Goal: Information Seeking & Learning: Learn about a topic

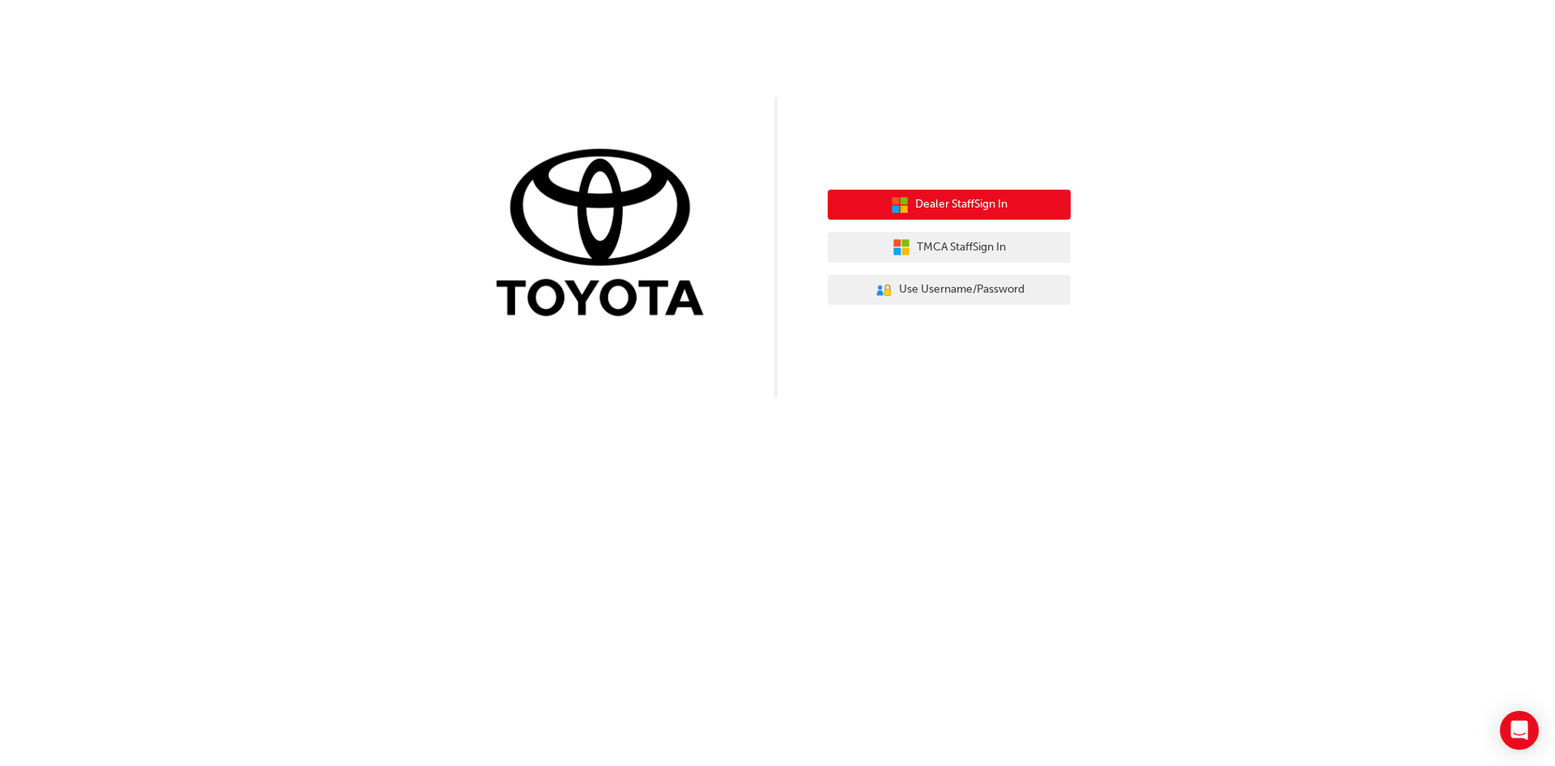
click at [941, 211] on span "Dealer Staff Sign In" at bounding box center [961, 204] width 92 height 19
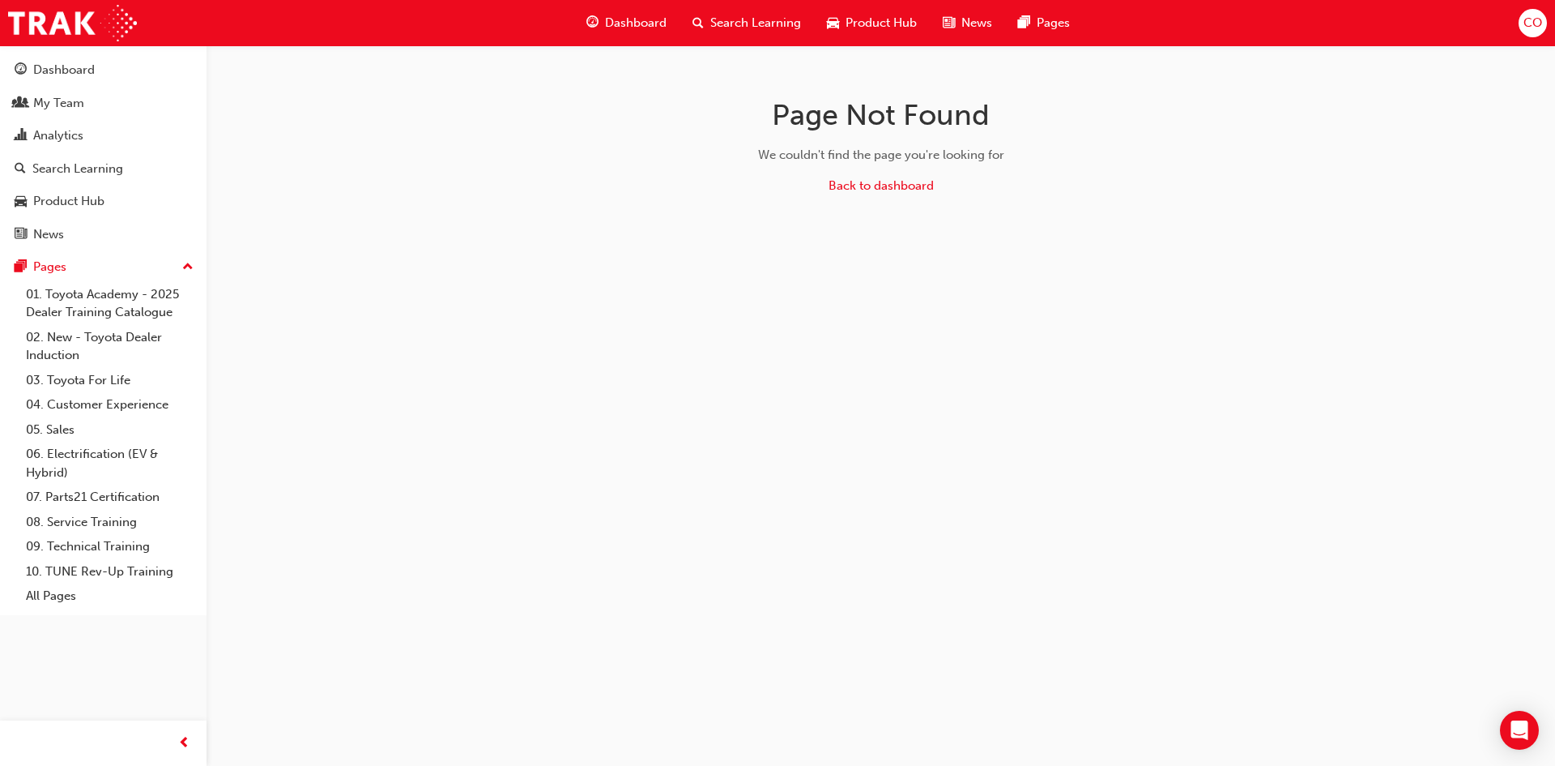
click at [75, 72] on div "Dashboard" at bounding box center [64, 70] width 62 height 19
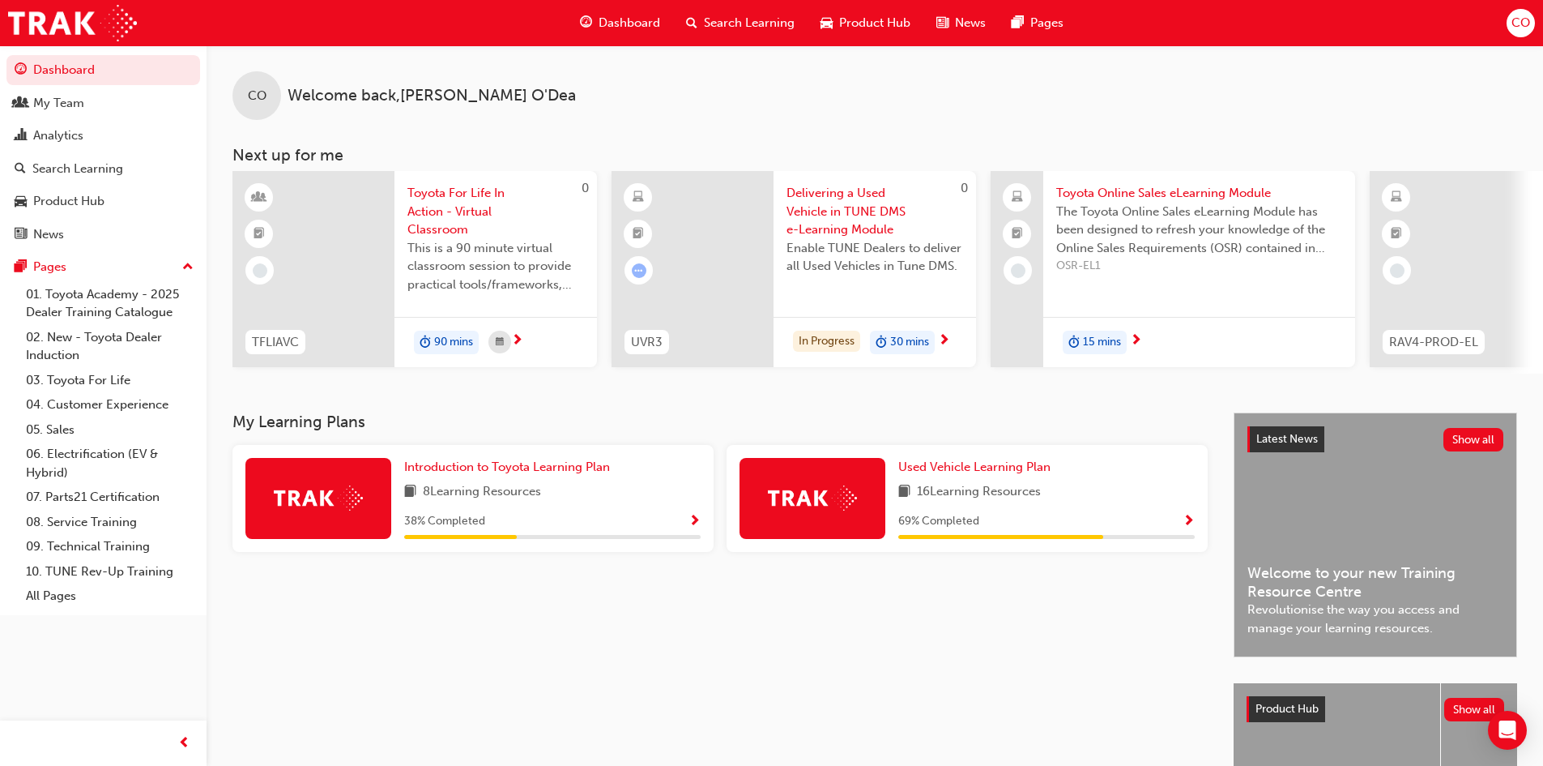
click at [1188, 527] on span "Show Progress" at bounding box center [1189, 521] width 12 height 15
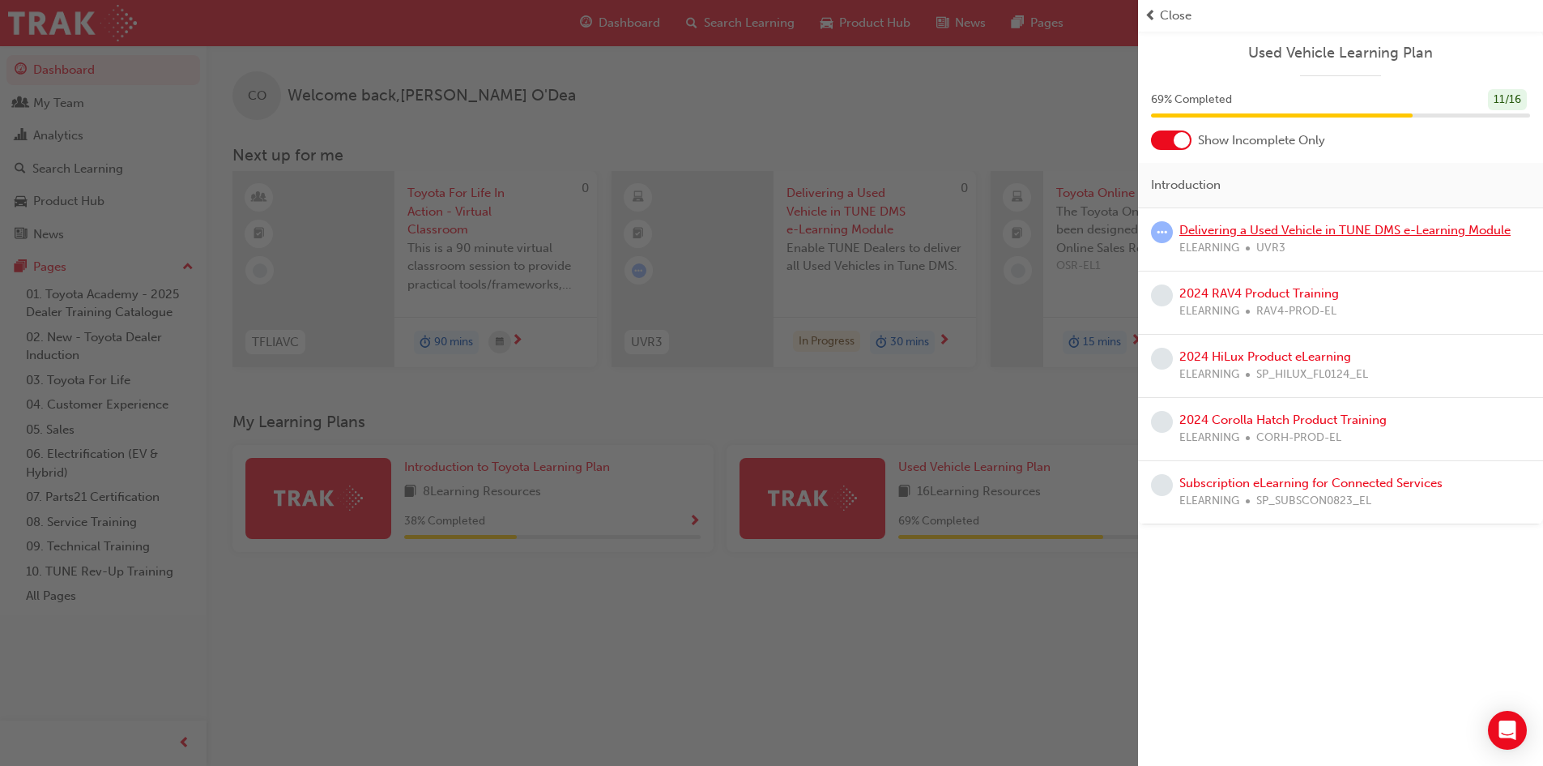
click at [1196, 232] on link "Delivering a Used Vehicle in TUNE DMS e-Learning Module" at bounding box center [1344, 230] width 331 height 15
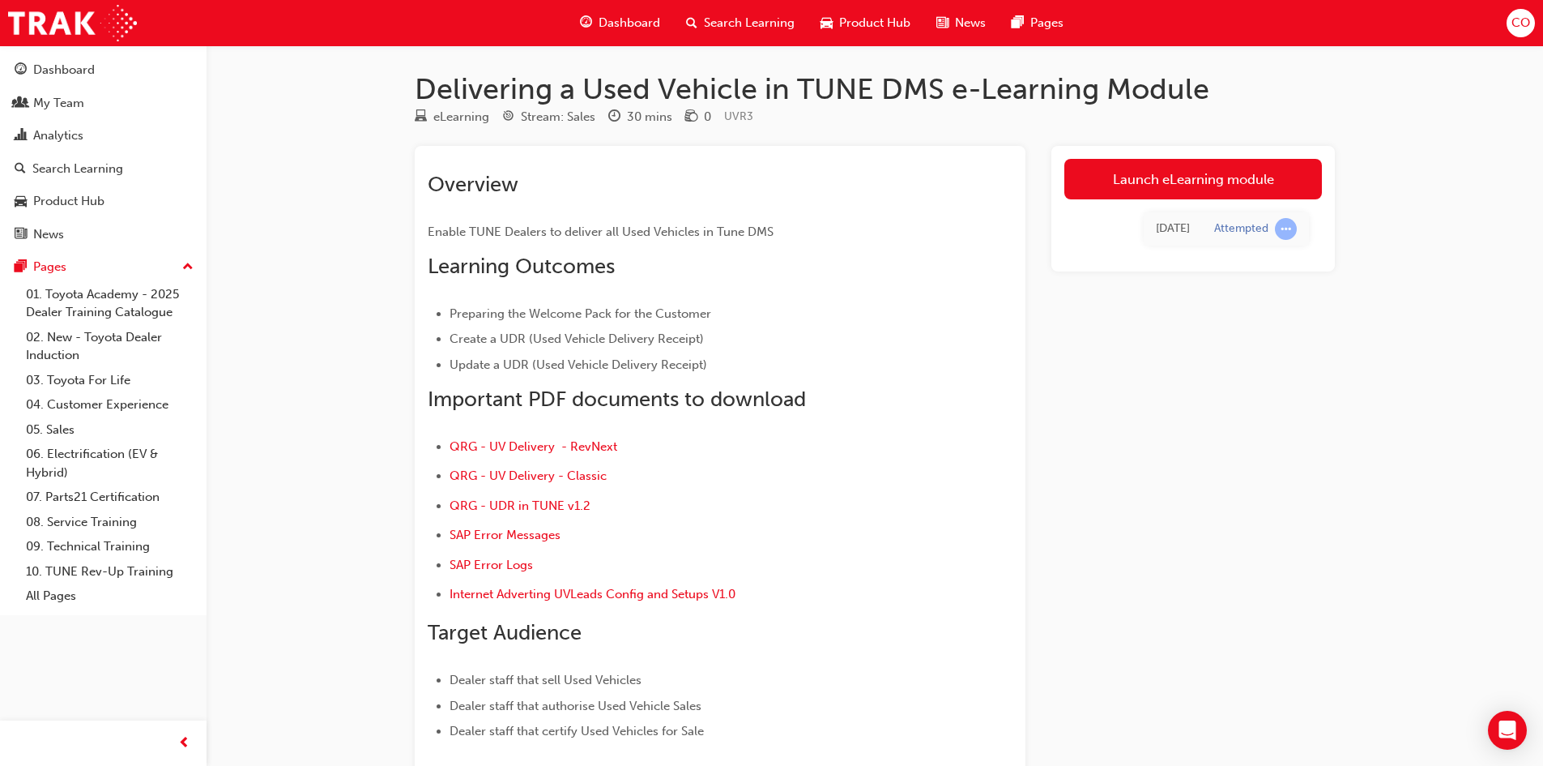
click at [1123, 177] on link "Launch eLearning module" at bounding box center [1193, 179] width 258 height 41
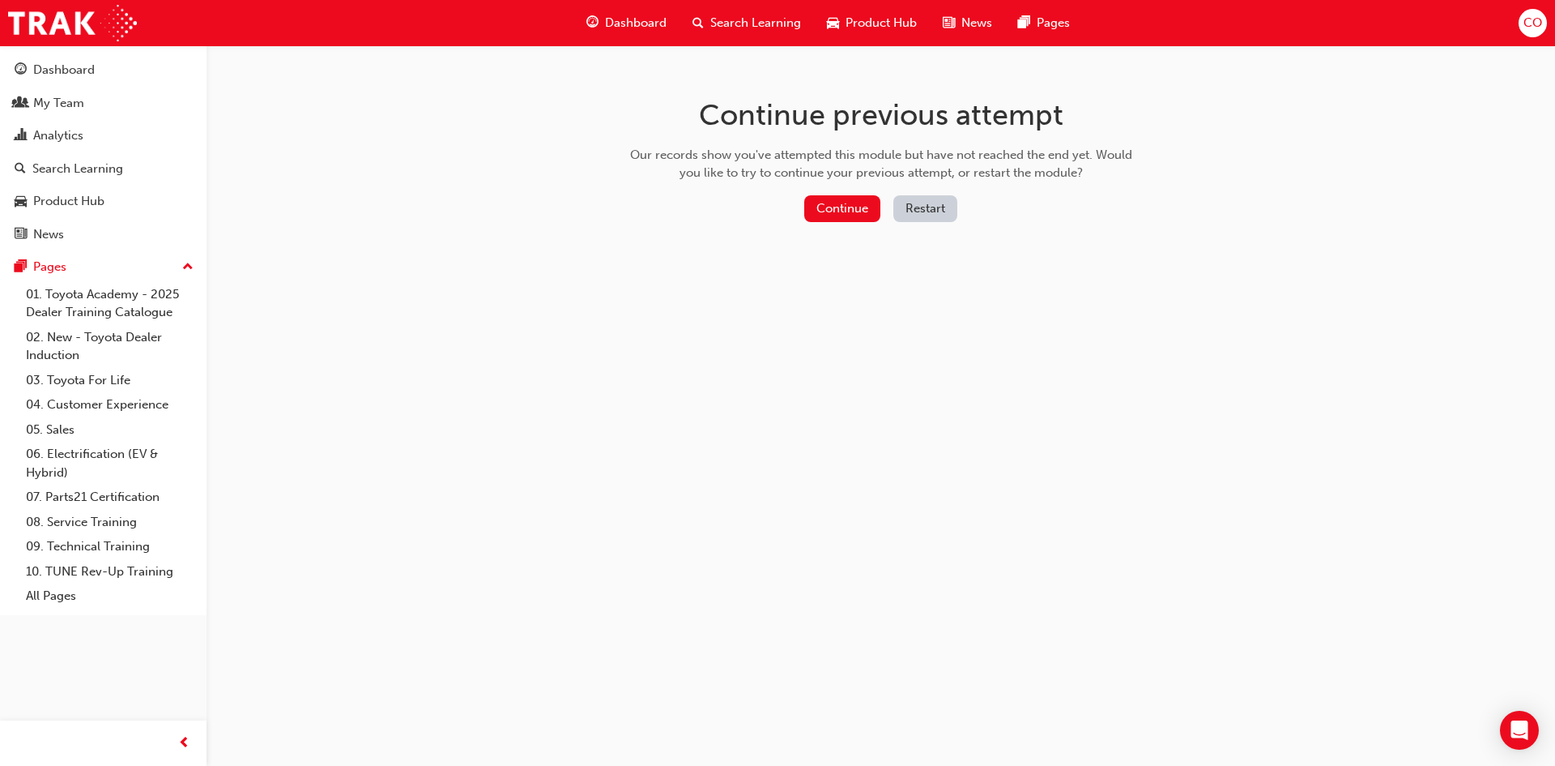
click at [846, 211] on button "Continue" at bounding box center [842, 208] width 76 height 27
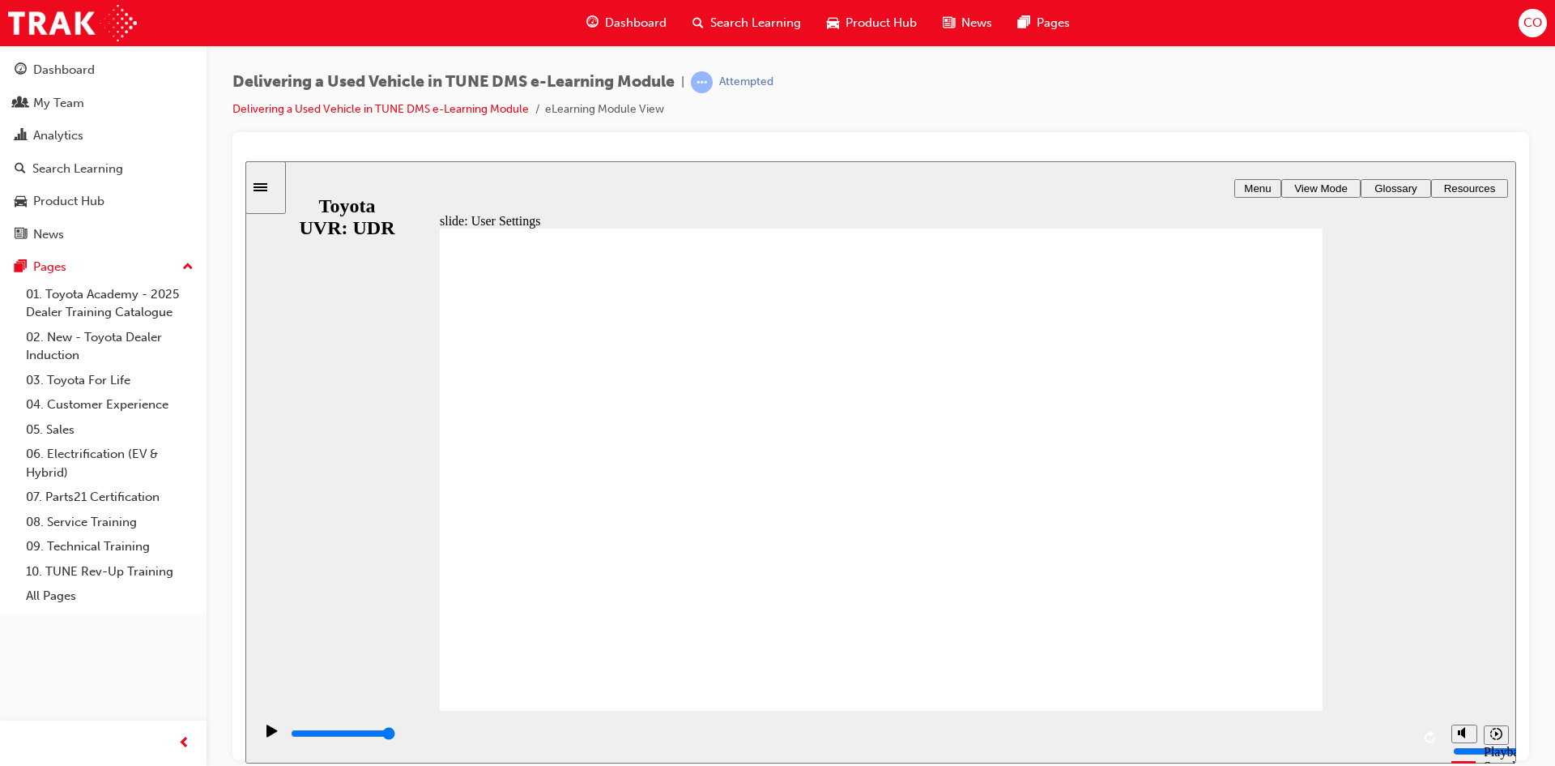
click at [1404, 606] on div "slide: User Settings Rectangle 1 Rectangular Hotspot 1 Network Central TUNE DMS…" at bounding box center [880, 461] width 1271 height 602
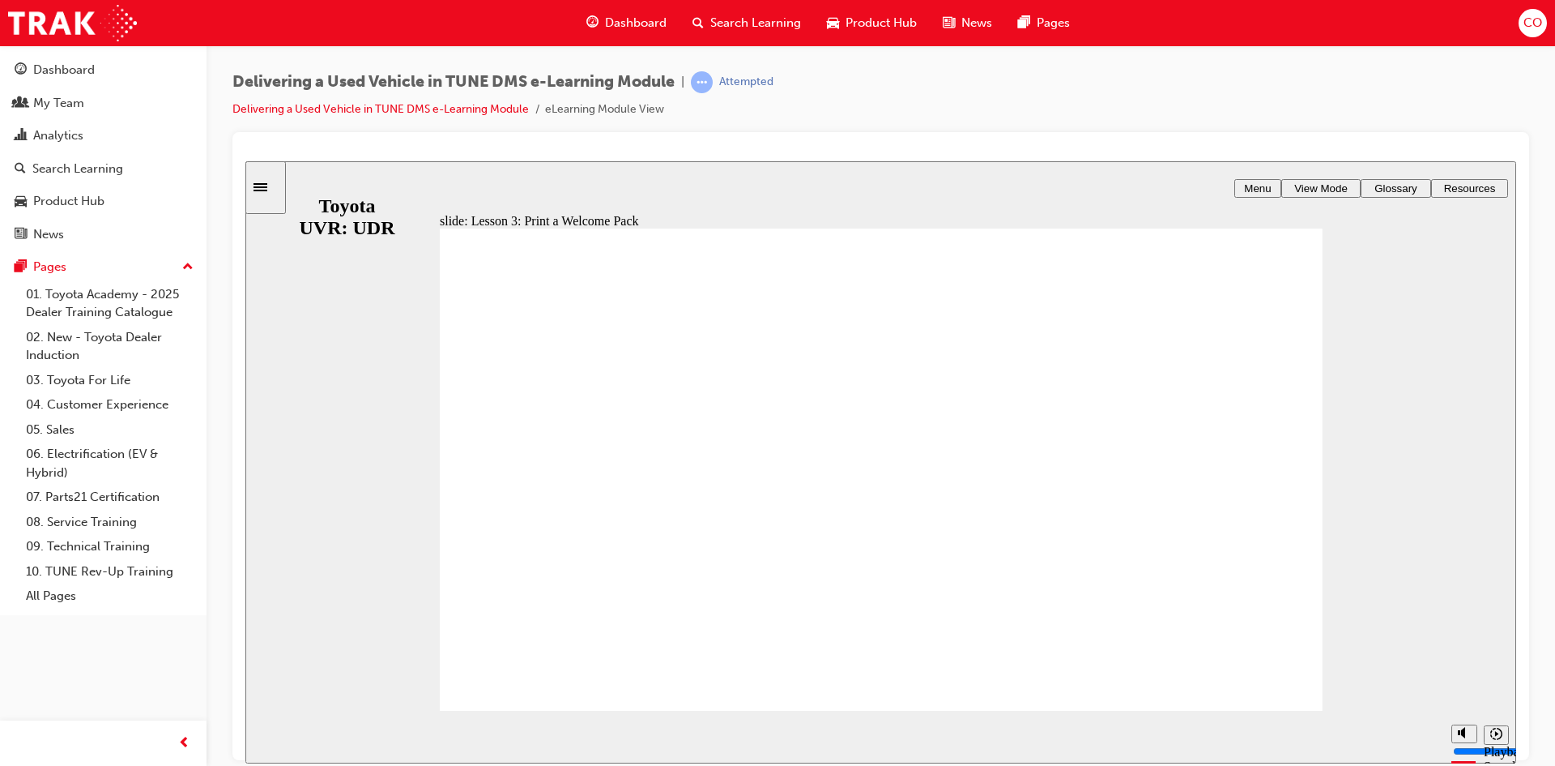
type input "0"
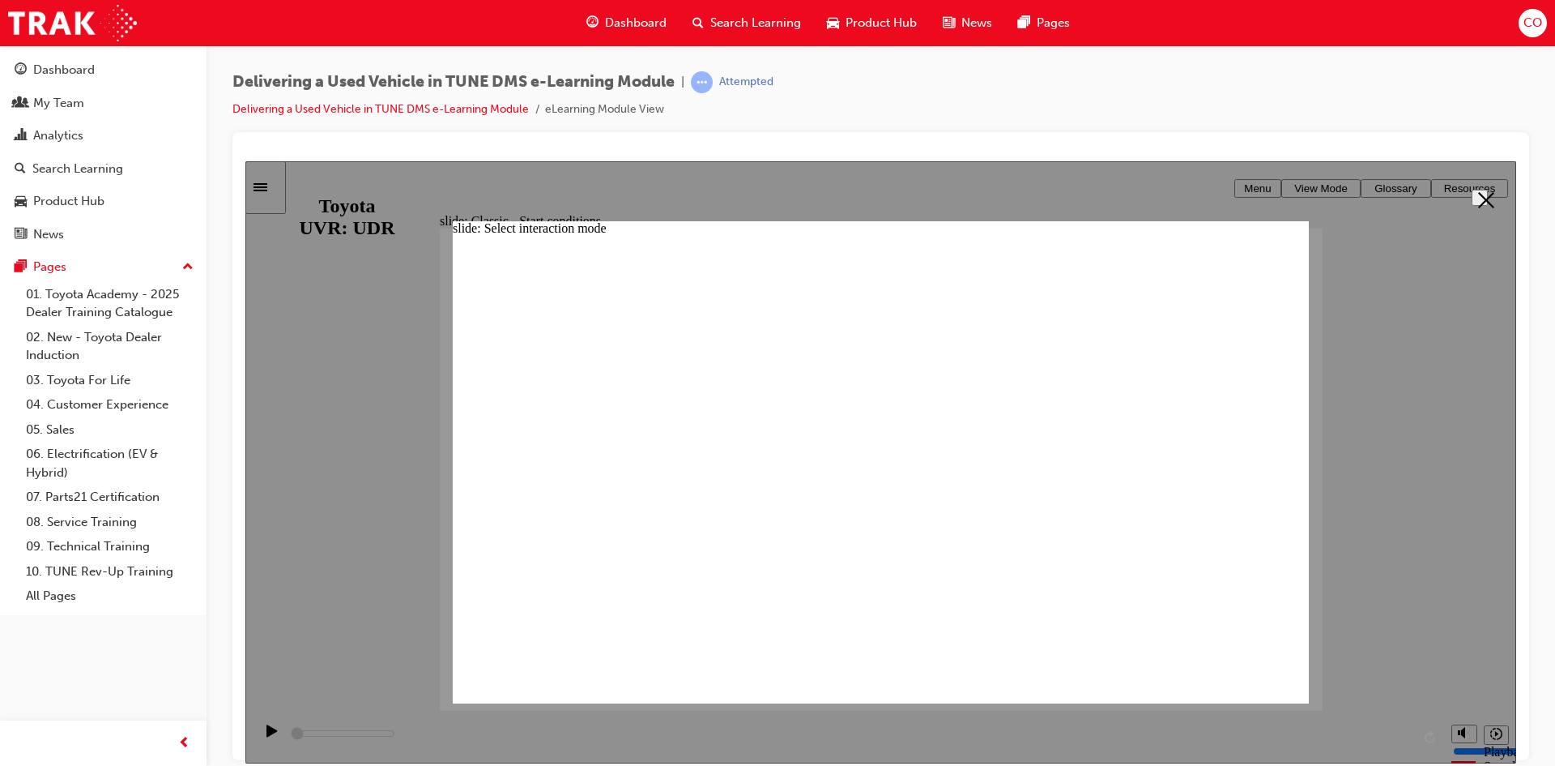
radio input "false"
radio input "true"
type input "200"
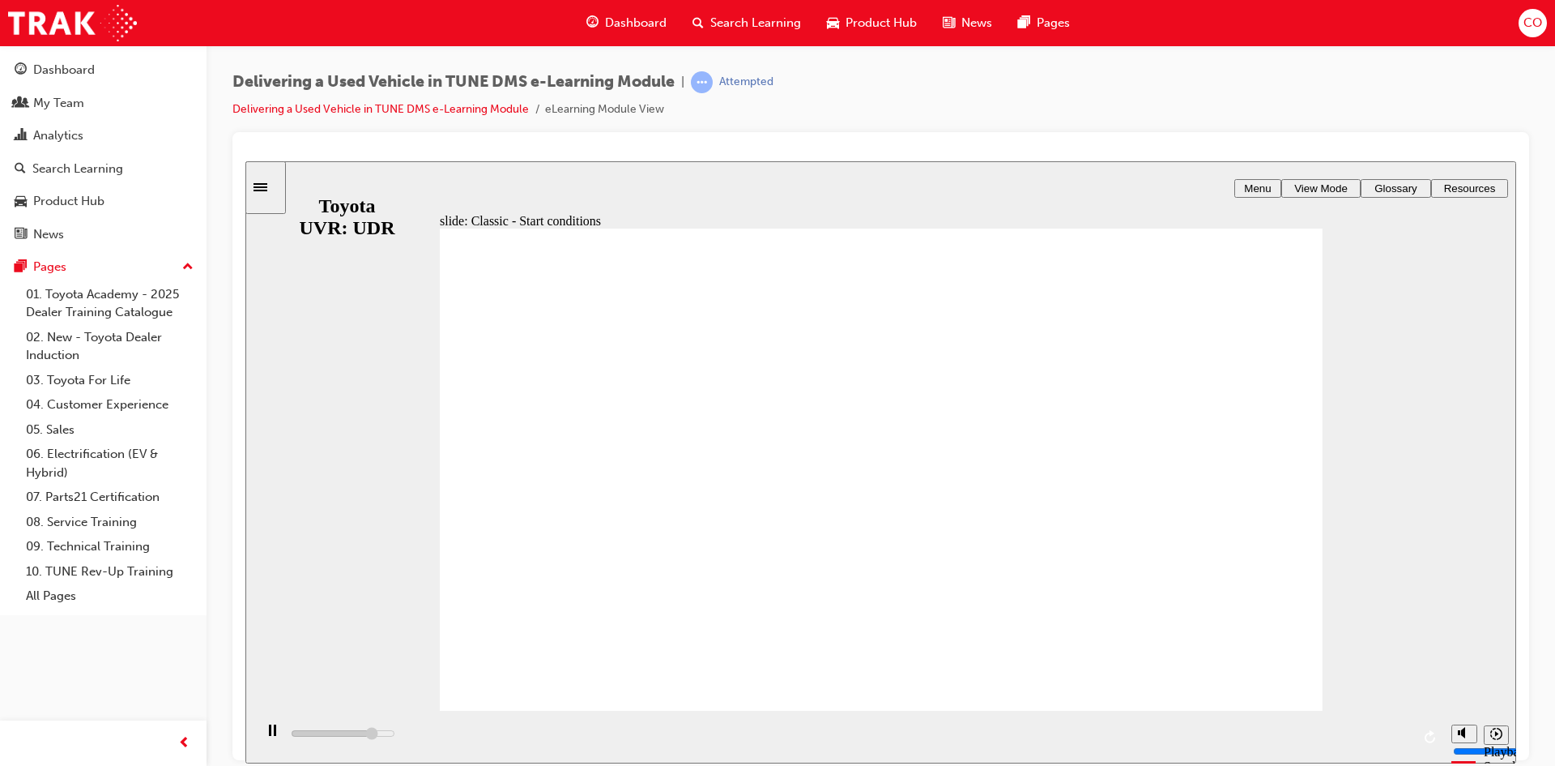
drag, startPoint x: 730, startPoint y: 377, endPoint x: 743, endPoint y: 363, distance: 19.5
drag, startPoint x: 831, startPoint y: 326, endPoint x: 864, endPoint y: 326, distance: 33.2
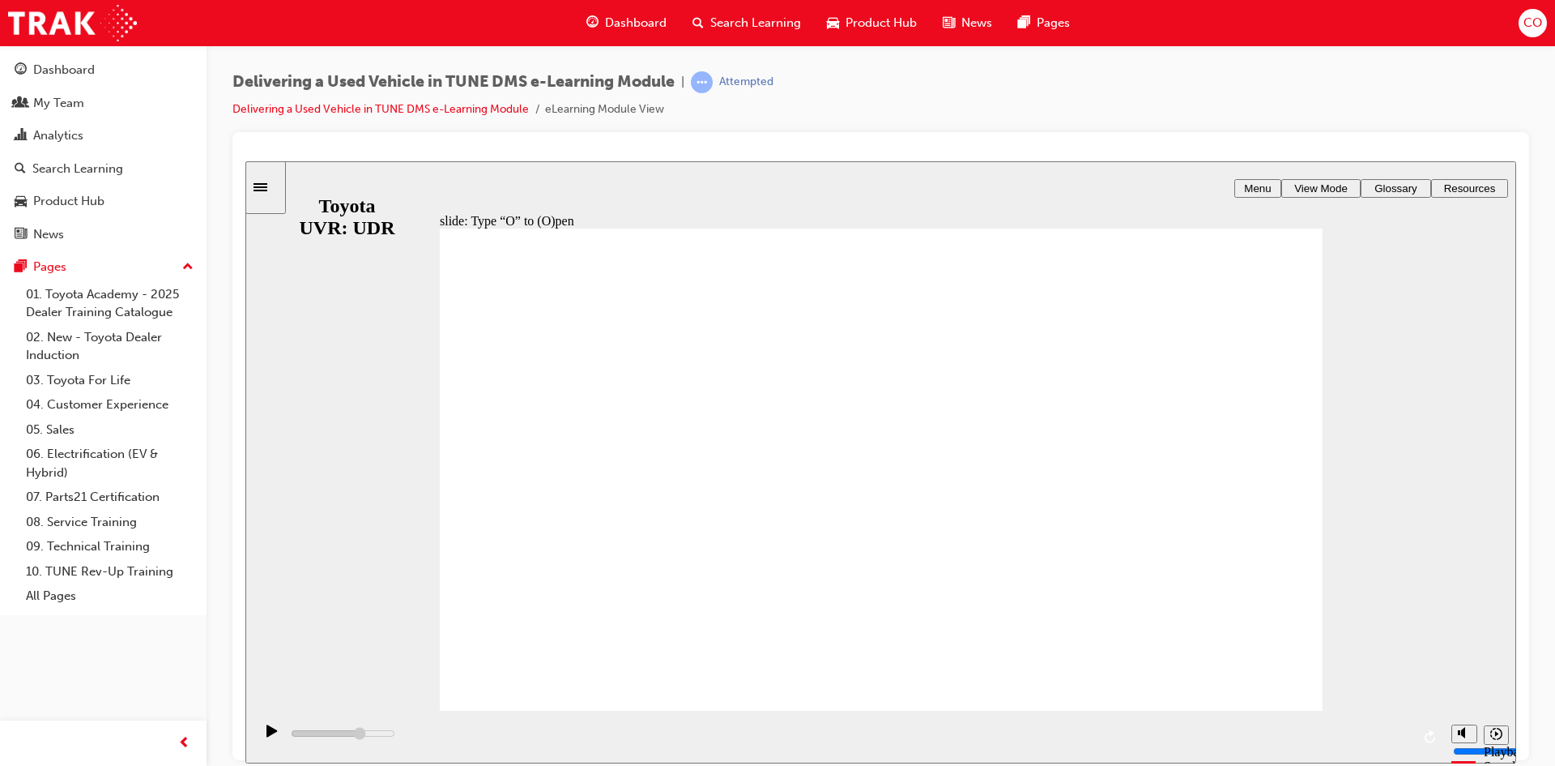
click at [936, 731] on div "playback controls" at bounding box center [849, 736] width 1190 height 53
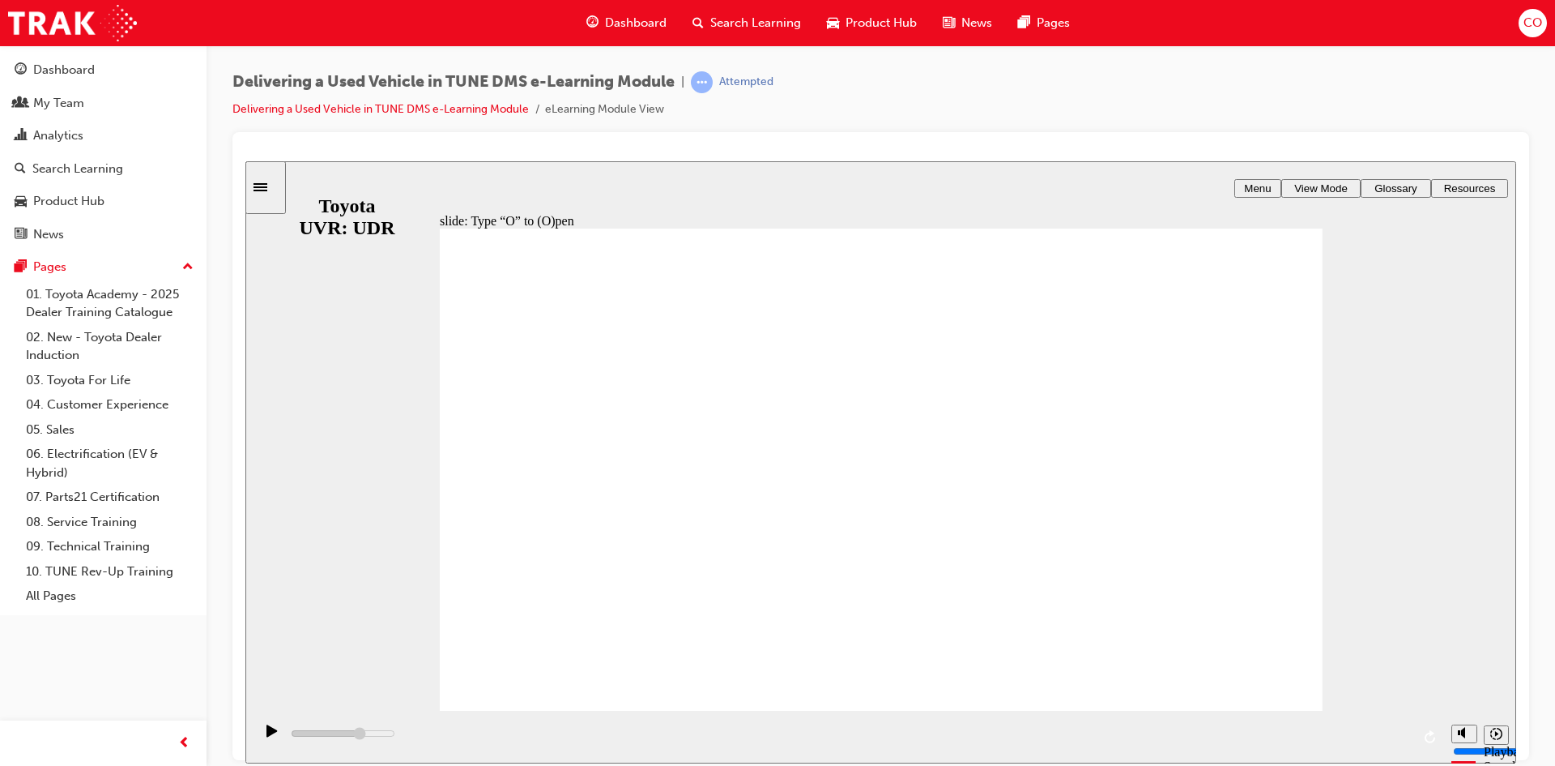
click at [267, 733] on icon "play/pause" at bounding box center [272, 729] width 11 height 12
click at [269, 731] on icon "play/pause" at bounding box center [272, 729] width 11 height 13
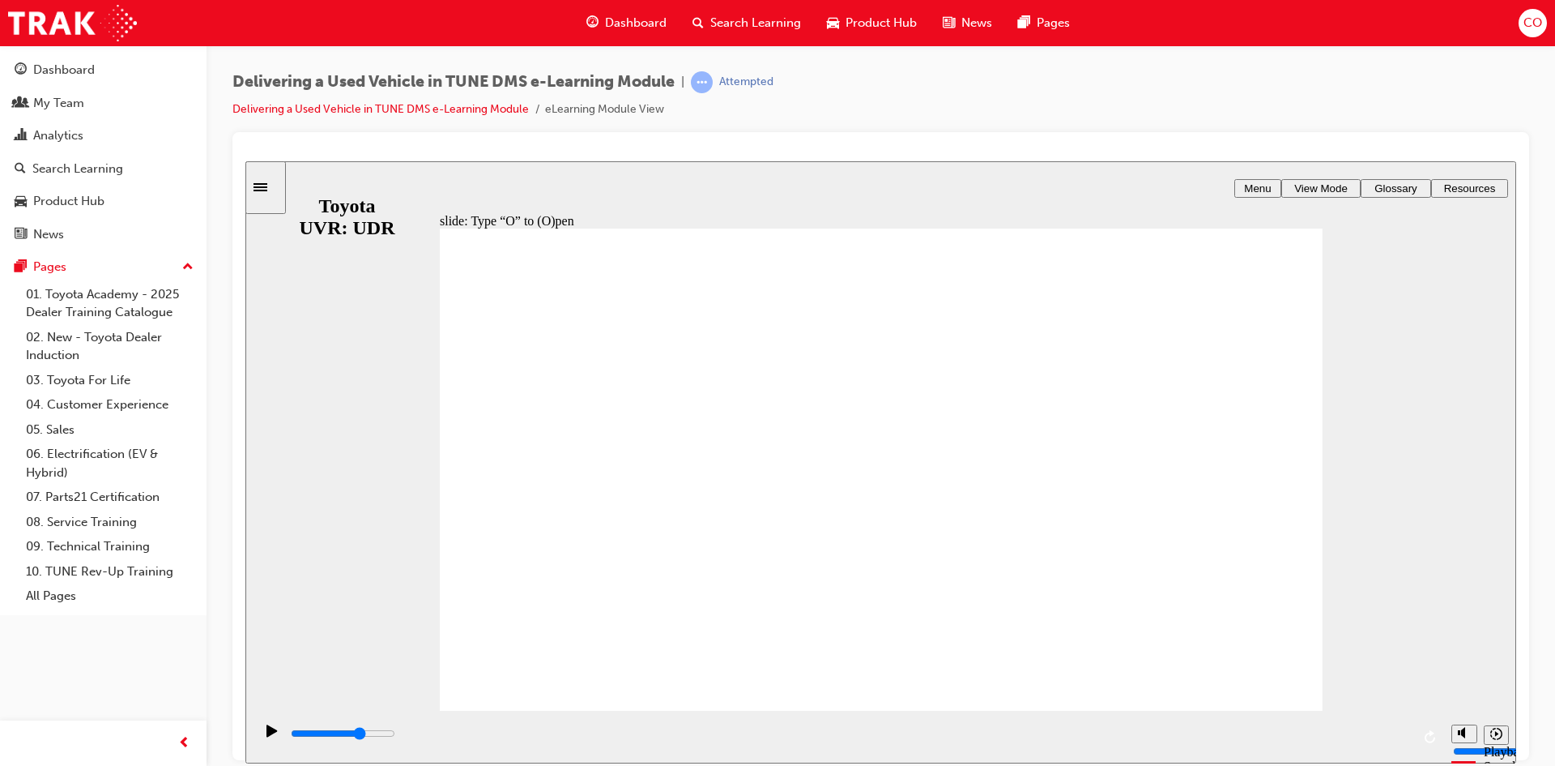
drag, startPoint x: 747, startPoint y: 506, endPoint x: 801, endPoint y: 504, distance: 54.3
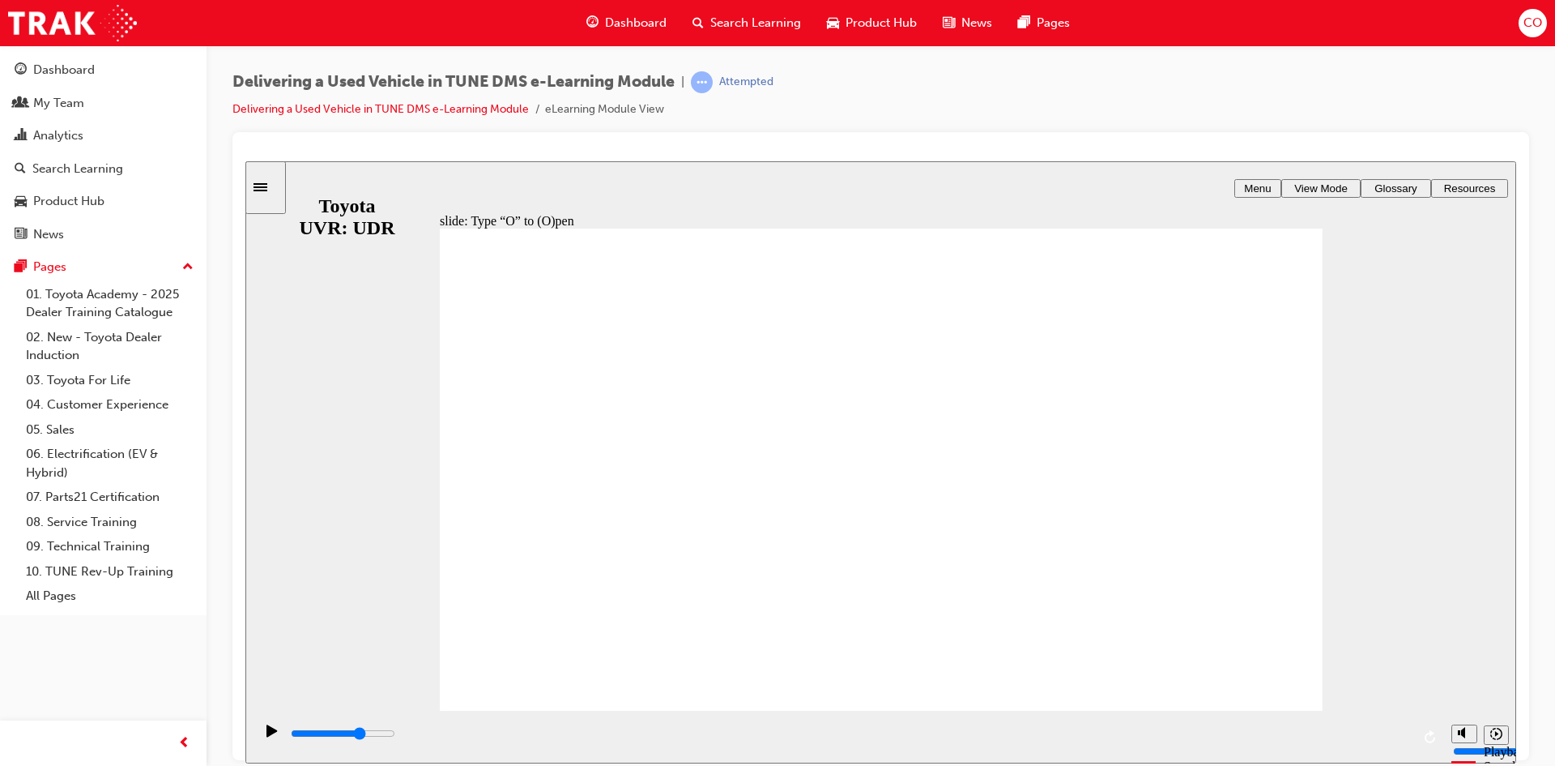
click at [260, 740] on div "play/pause" at bounding box center [272, 737] width 28 height 28
click at [267, 736] on icon "play/pause" at bounding box center [272, 729] width 11 height 13
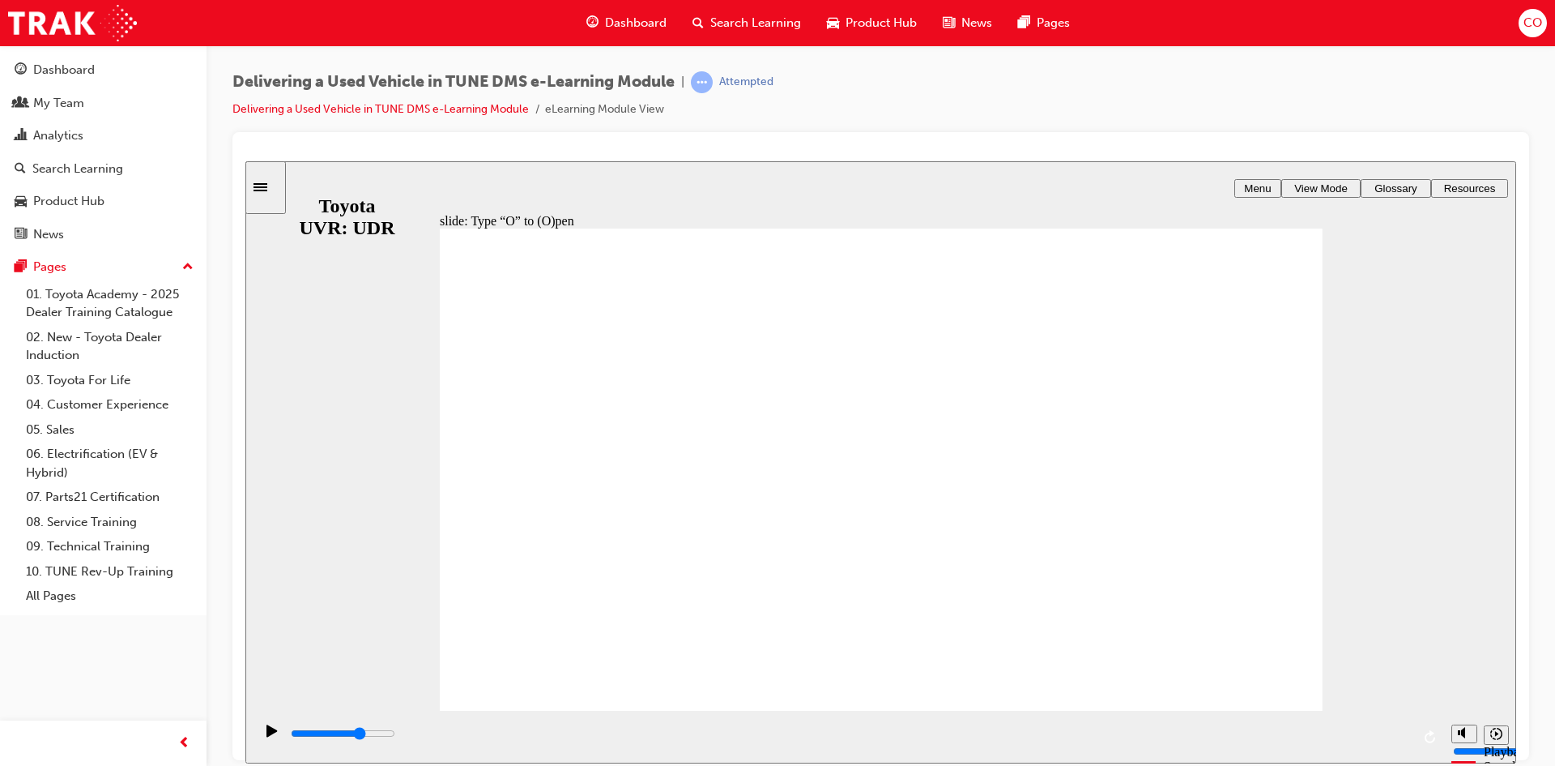
click at [267, 734] on icon "play/pause" at bounding box center [272, 729] width 11 height 12
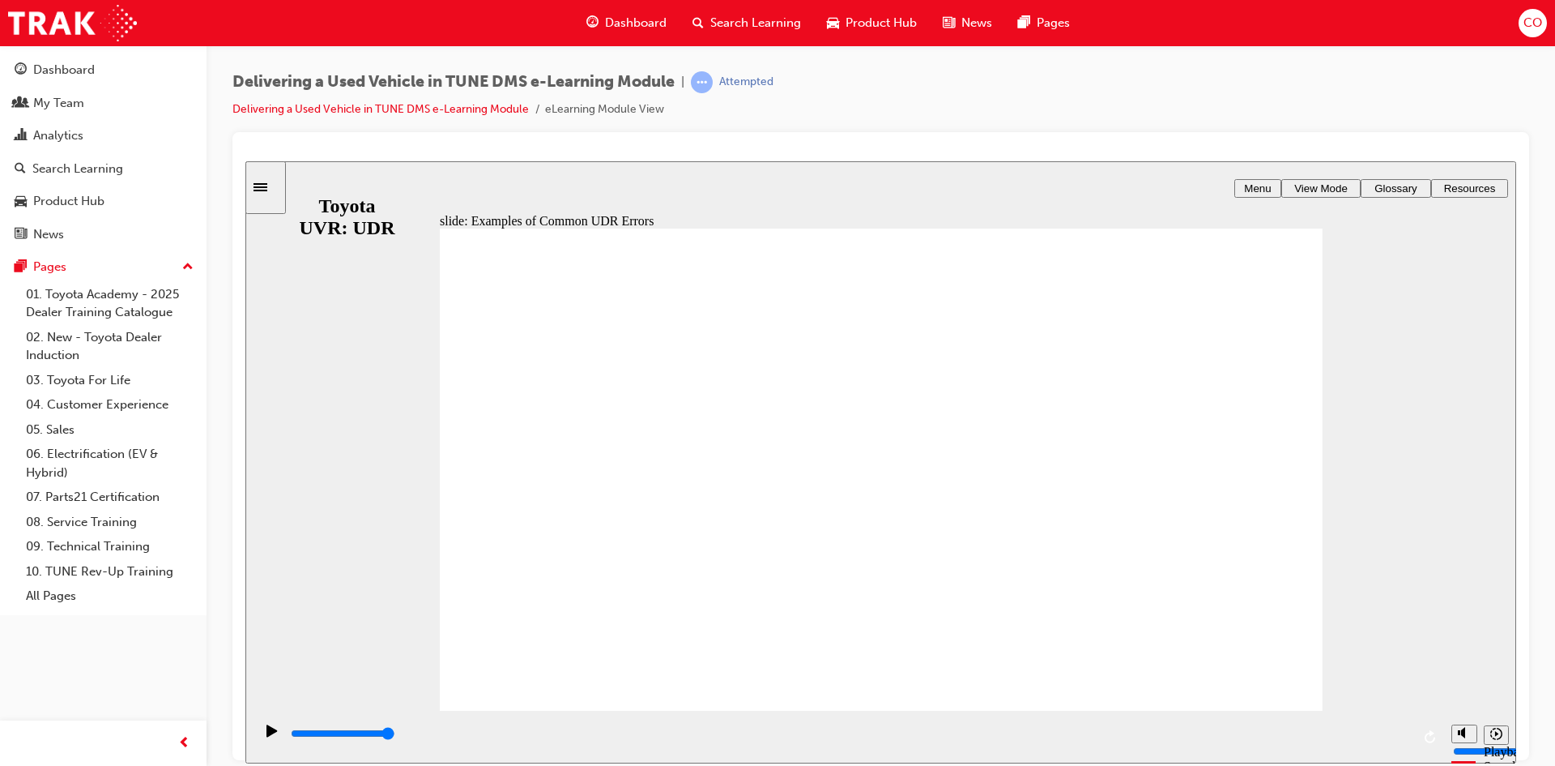
drag, startPoint x: 801, startPoint y: 604, endPoint x: 804, endPoint y: 629, distance: 24.5
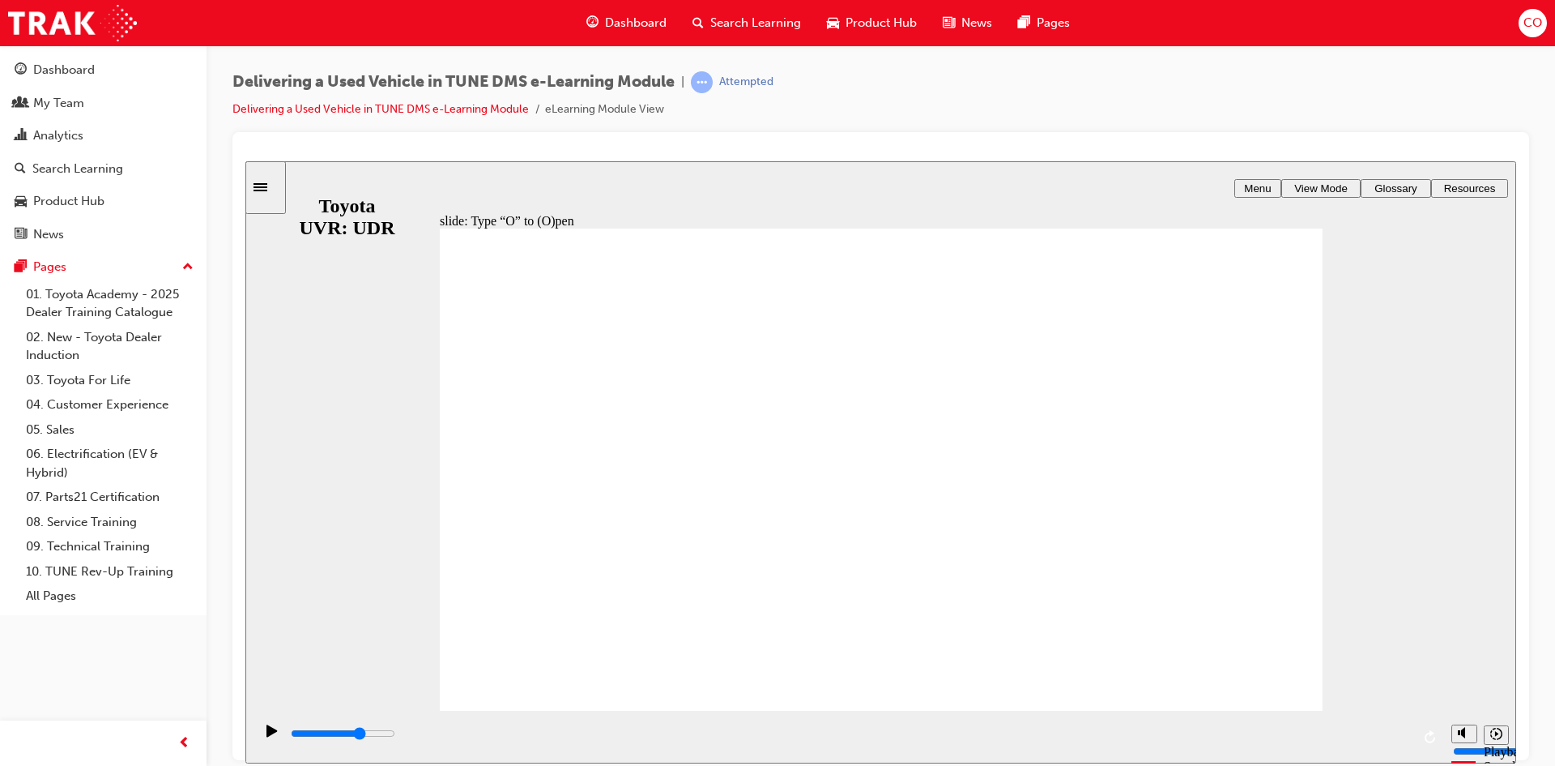
drag, startPoint x: 898, startPoint y: 331, endPoint x: 906, endPoint y: 328, distance: 8.5
drag, startPoint x: 1097, startPoint y: 309, endPoint x: 1094, endPoint y: 320, distance: 11.0
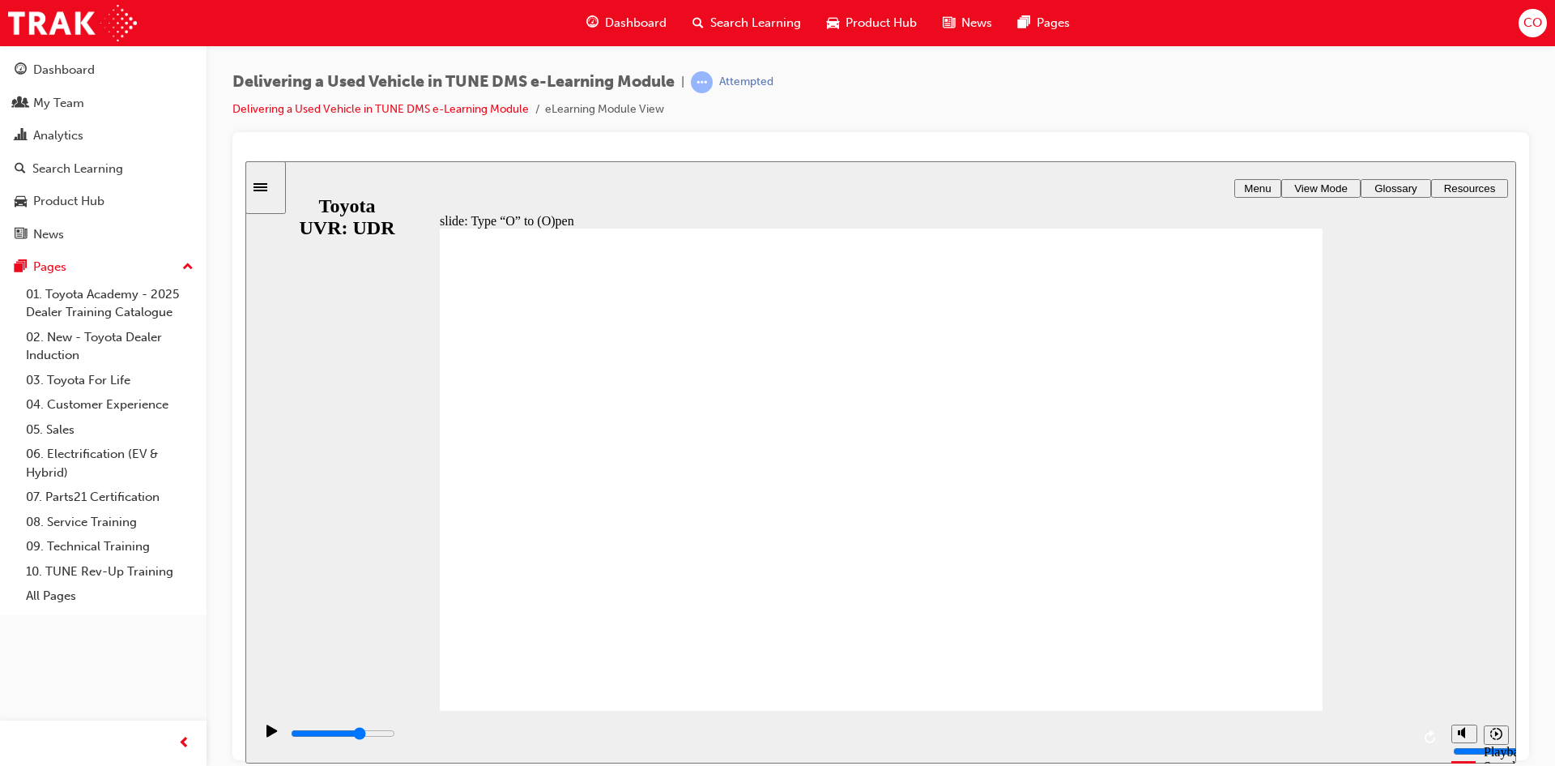
click at [270, 736] on icon "play/pause" at bounding box center [272, 729] width 11 height 13
click at [1430, 735] on icon "replay" at bounding box center [1430, 735] width 11 height 13
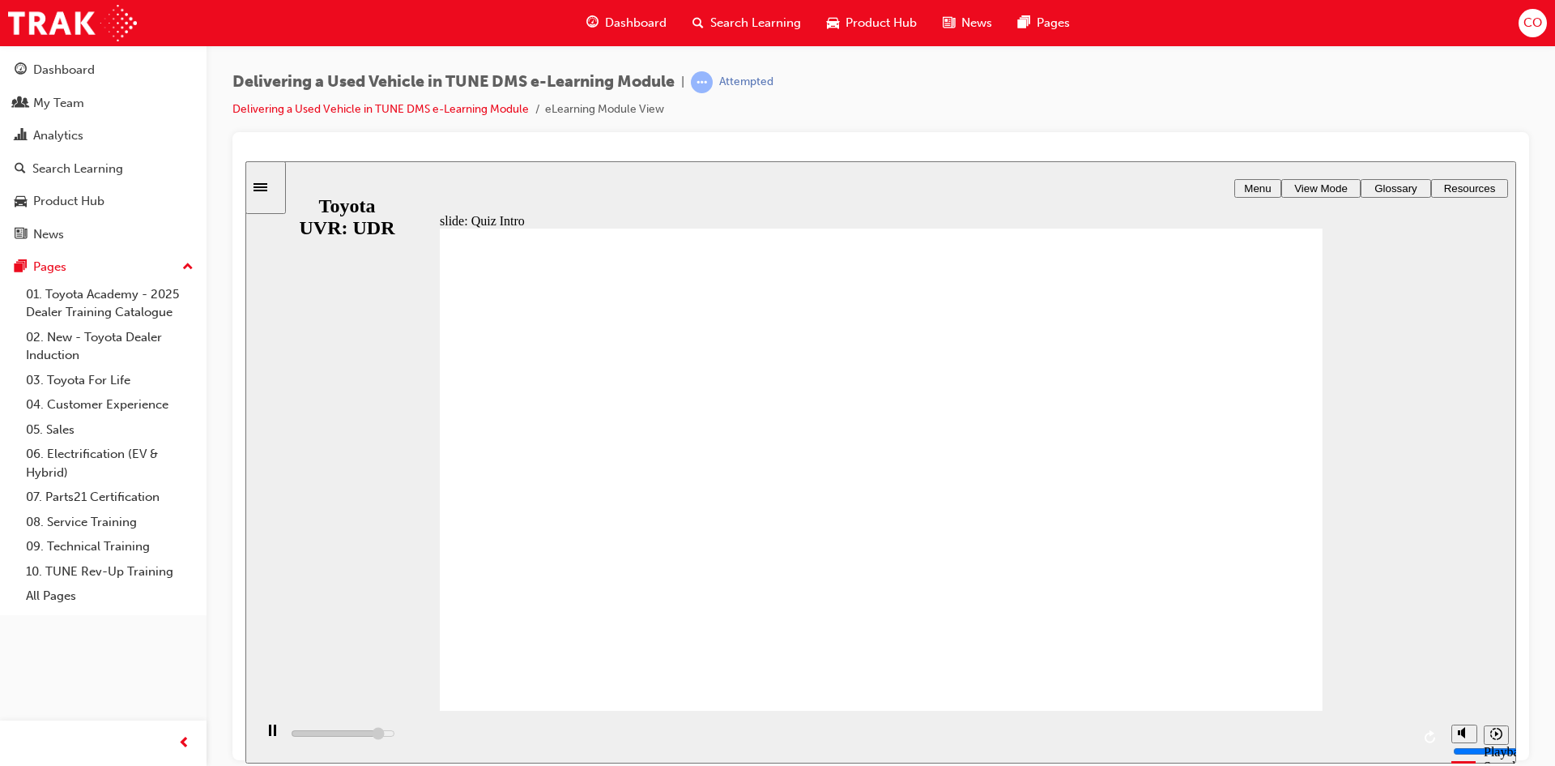
type input "7000"
radio input "true"
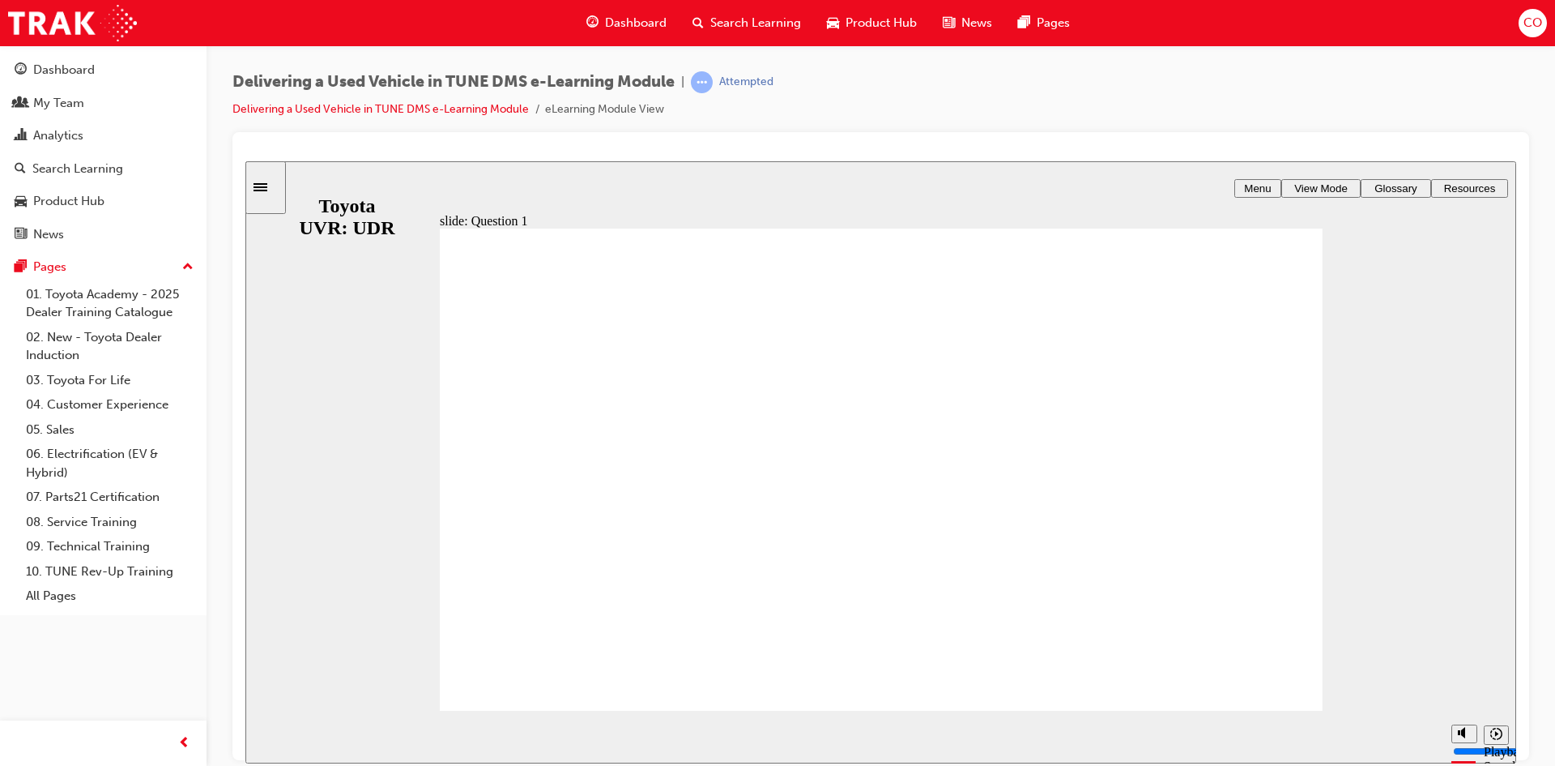
radio input "true"
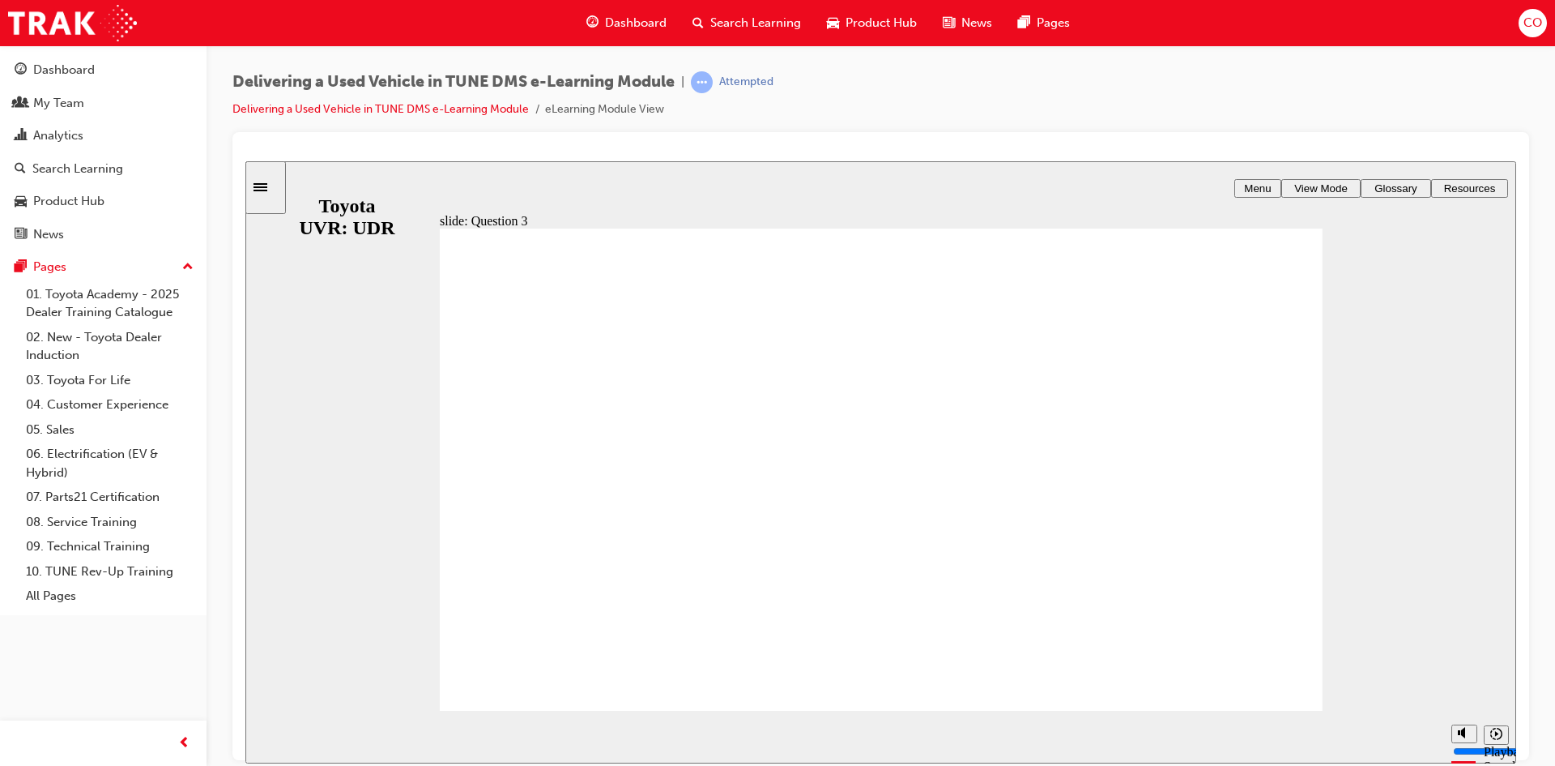
radio input "true"
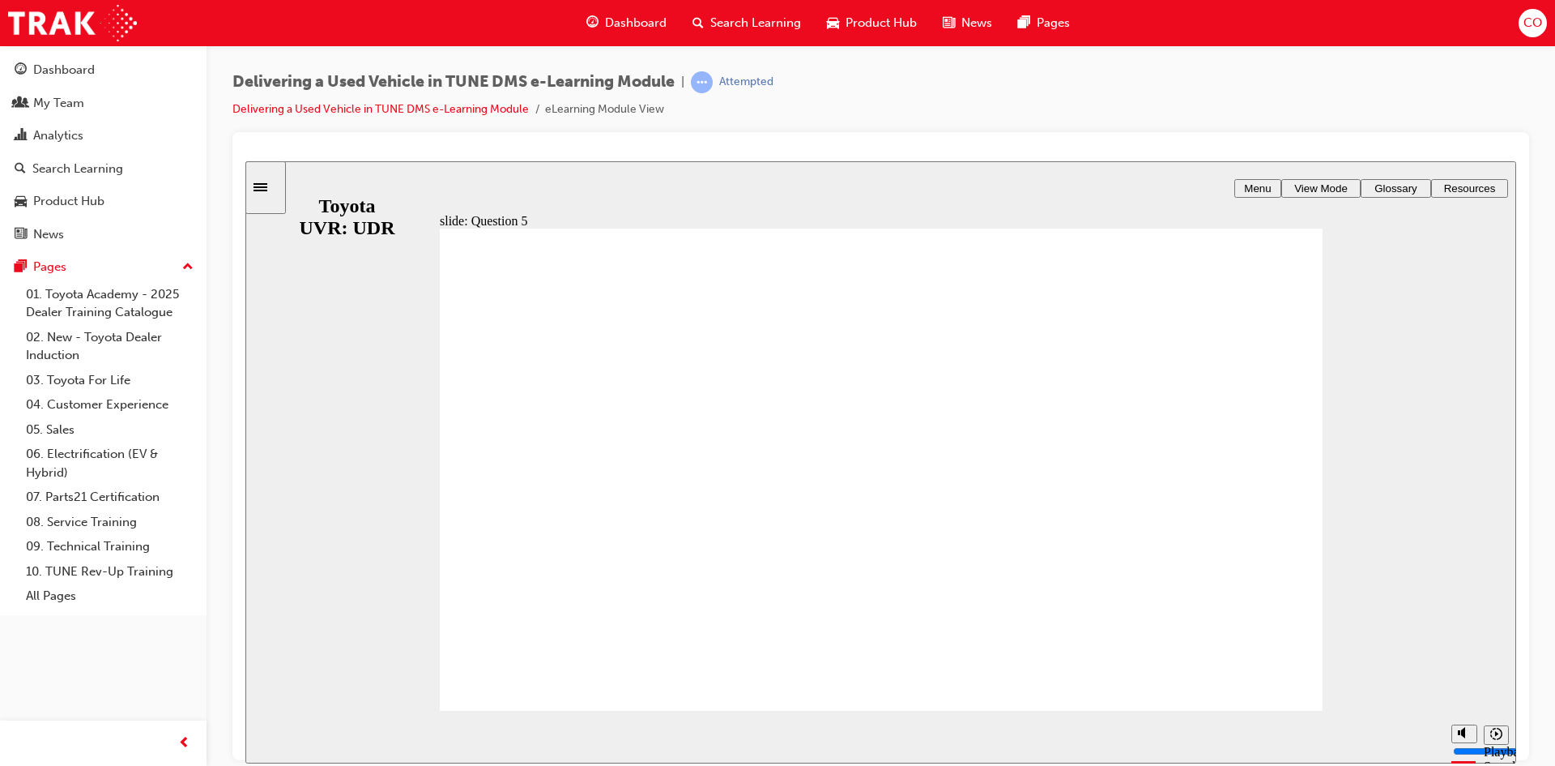
radio input "true"
type input "10400"
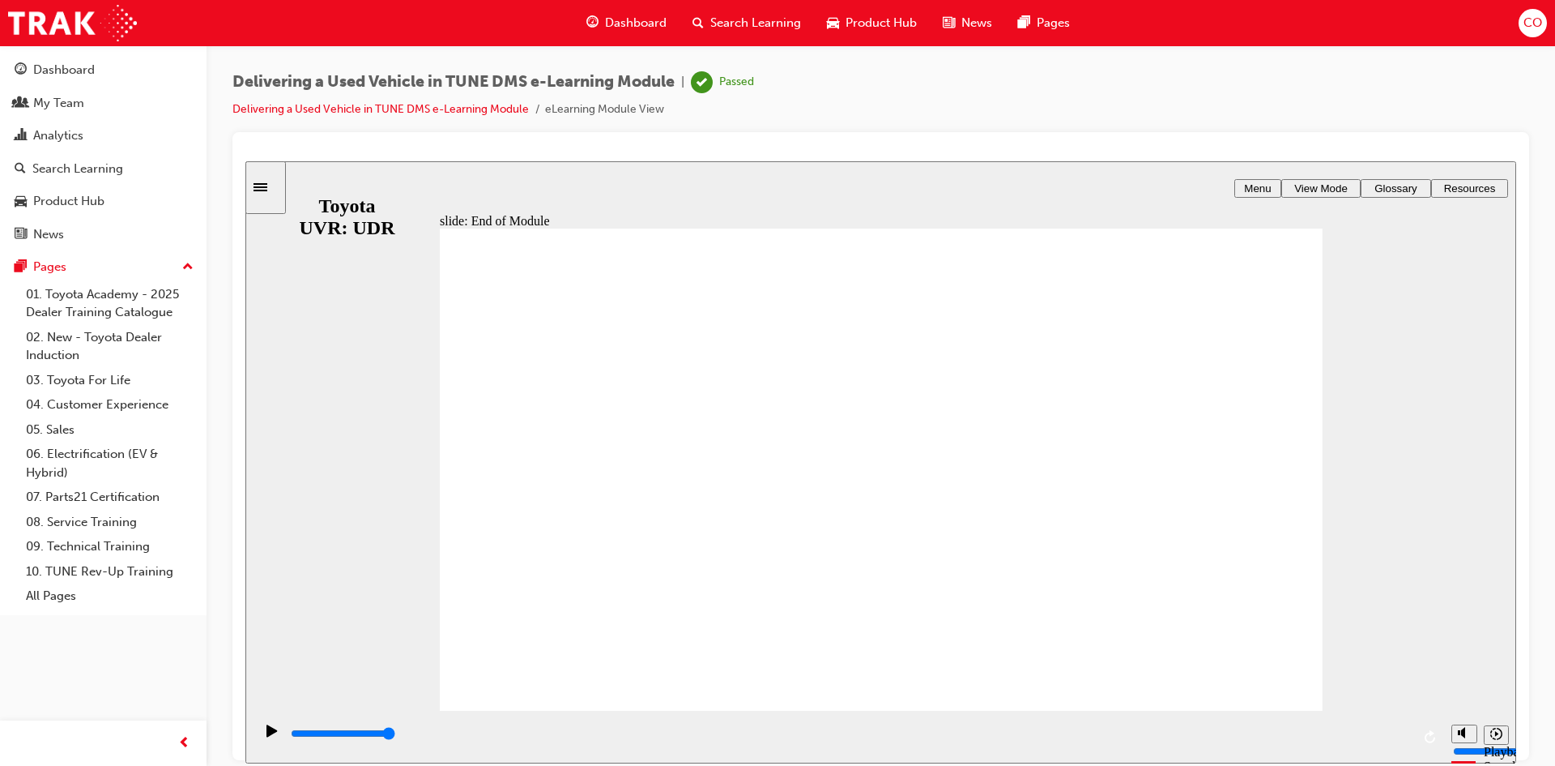
click at [73, 70] on div "Dashboard" at bounding box center [64, 70] width 62 height 19
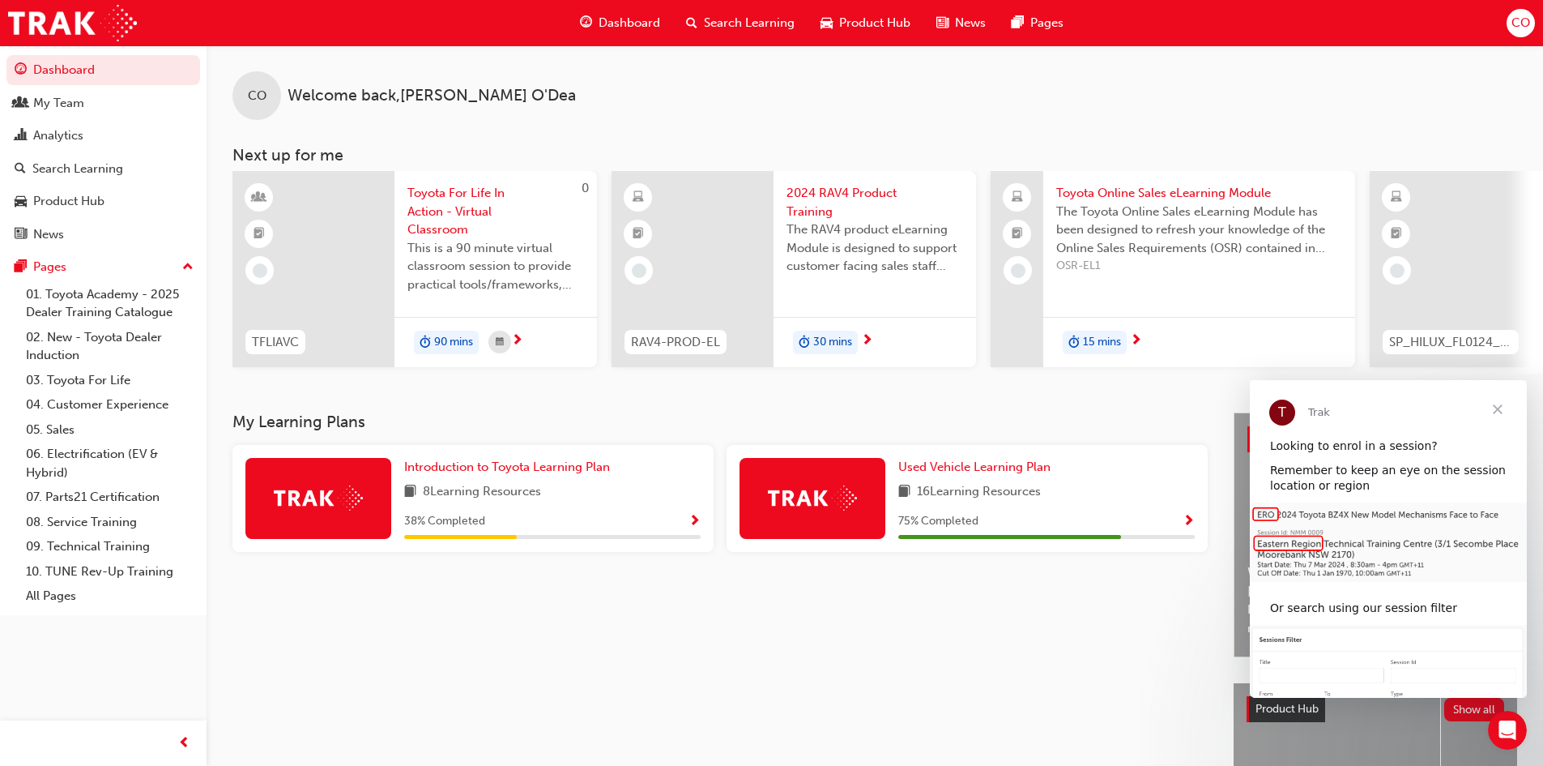
click at [1188, 525] on span "Show Progress" at bounding box center [1189, 521] width 12 height 15
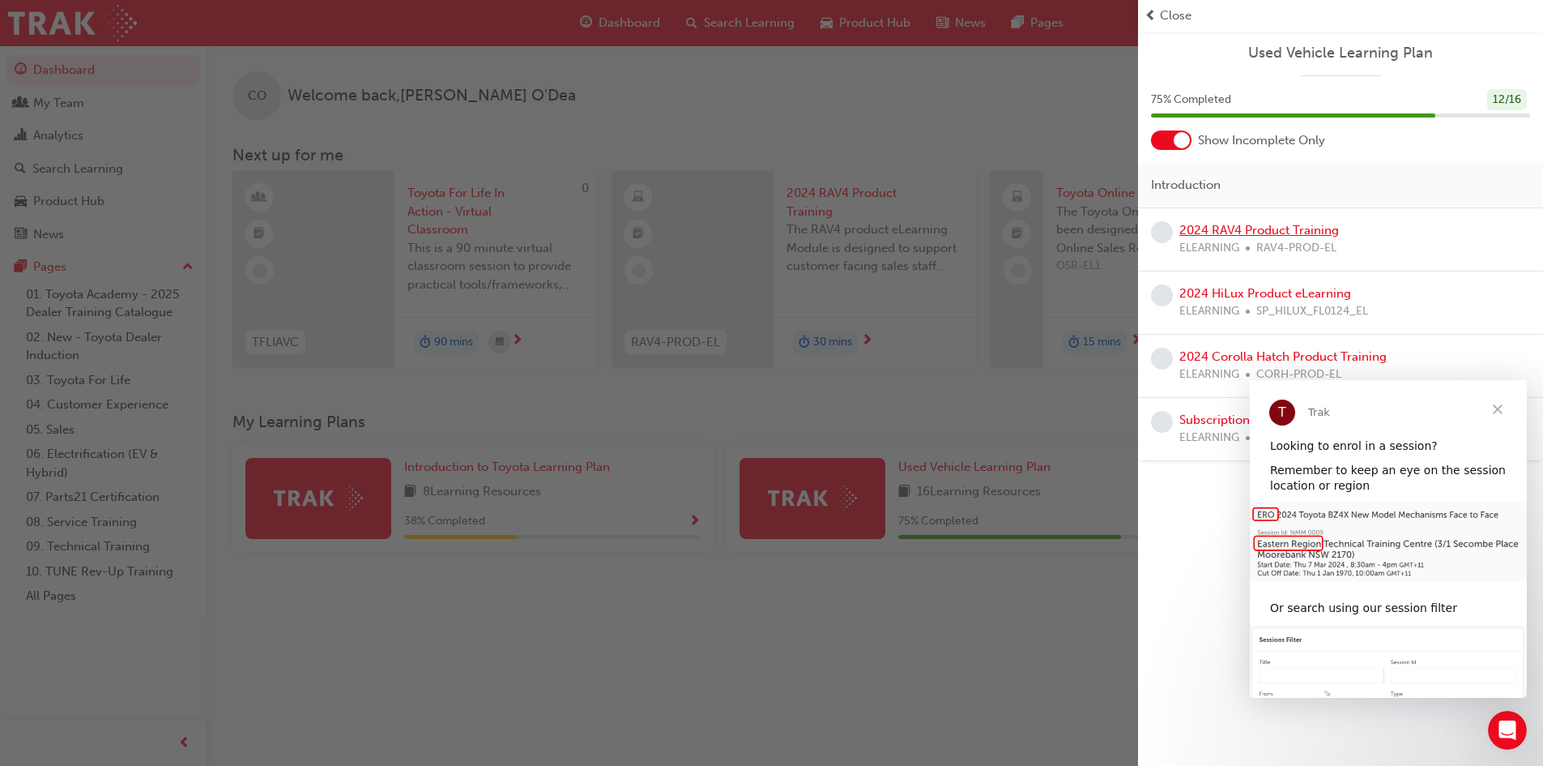
click at [1269, 230] on link "2024 RAV4 Product Training" at bounding box center [1259, 230] width 160 height 15
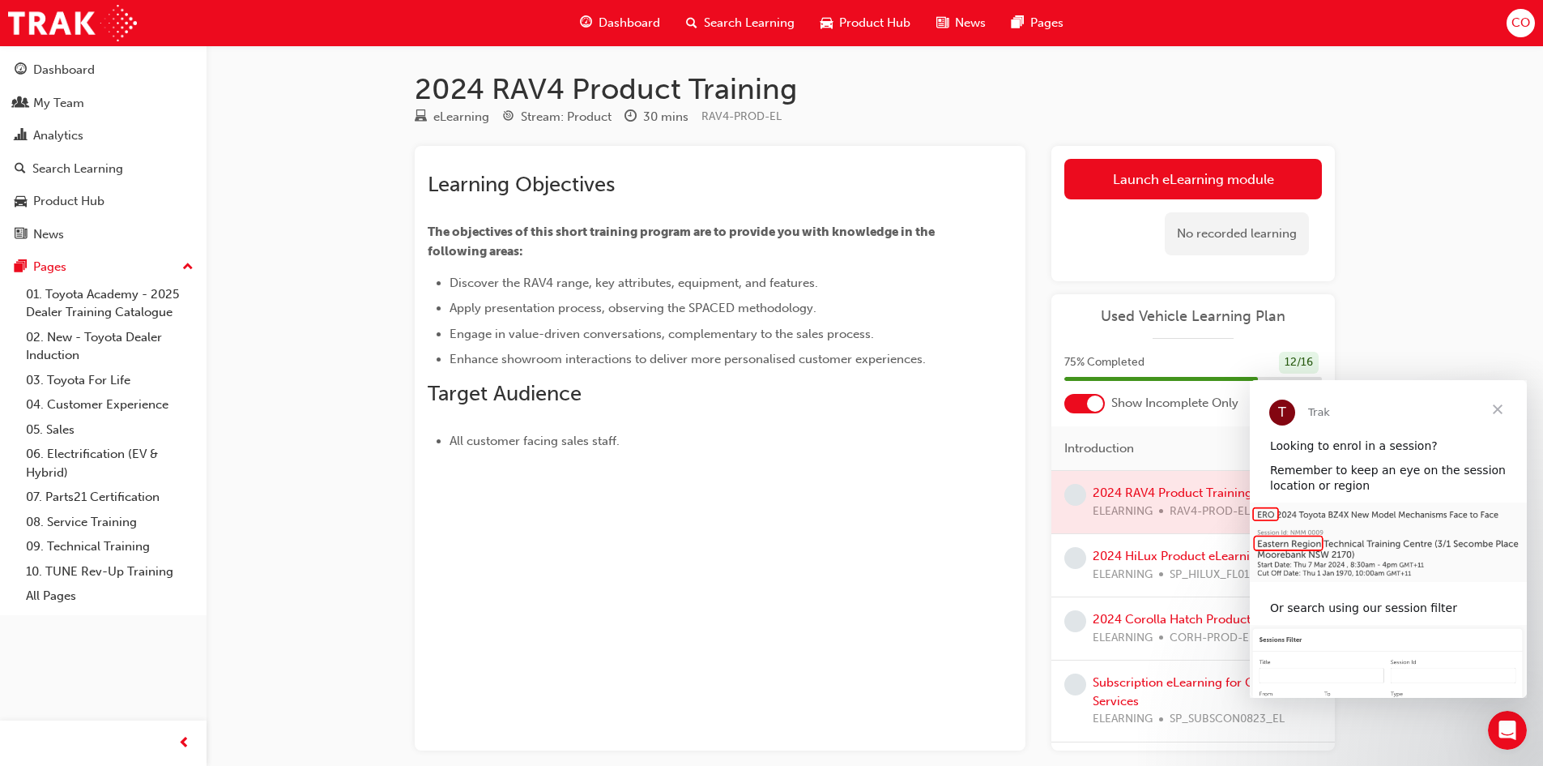
click at [1177, 184] on link "Launch eLearning module" at bounding box center [1193, 179] width 258 height 41
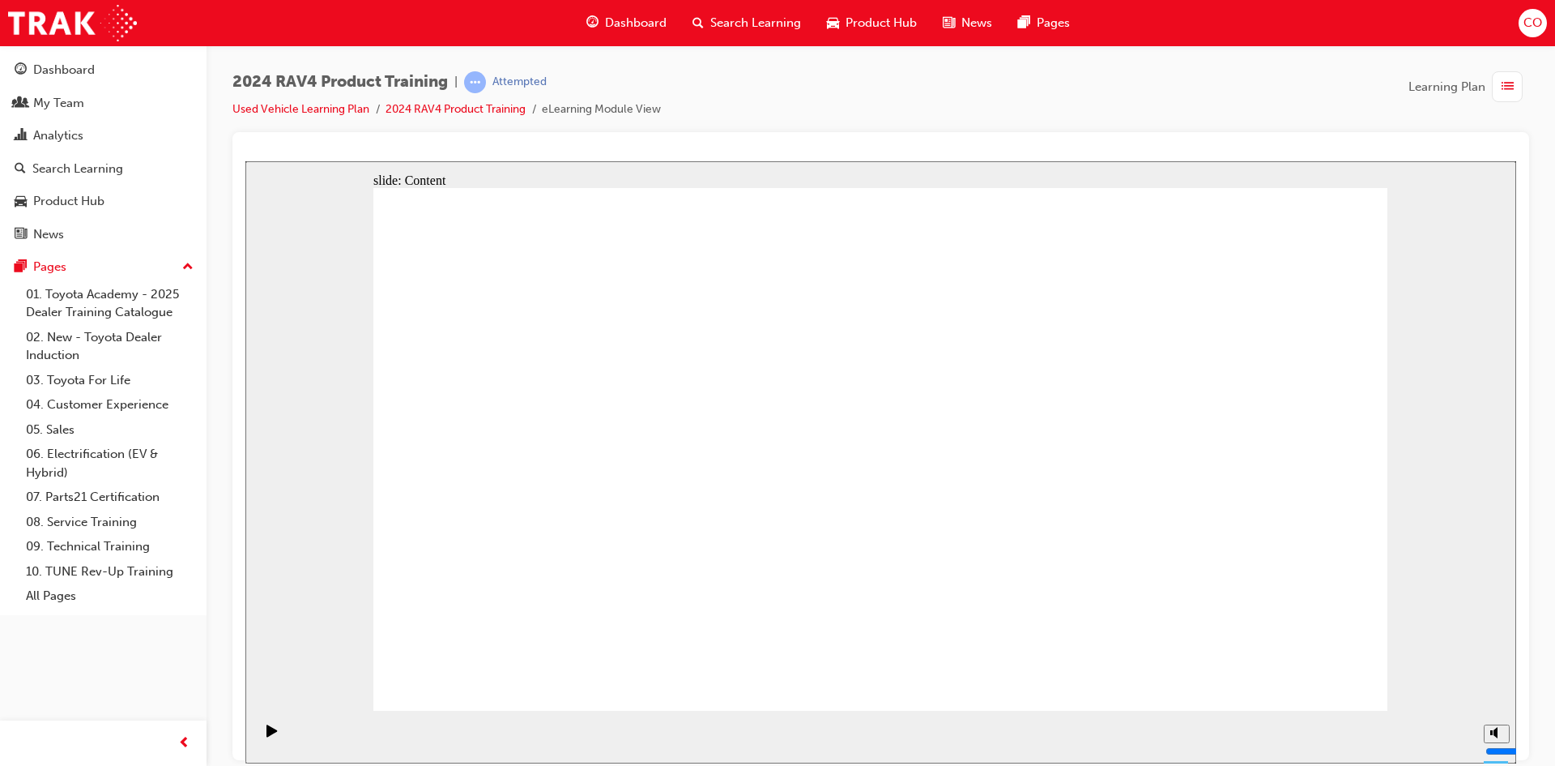
drag, startPoint x: 1260, startPoint y: 431, endPoint x: 1277, endPoint y: 456, distance: 30.3
drag, startPoint x: 1282, startPoint y: 463, endPoint x: 1265, endPoint y: 536, distance: 75.7
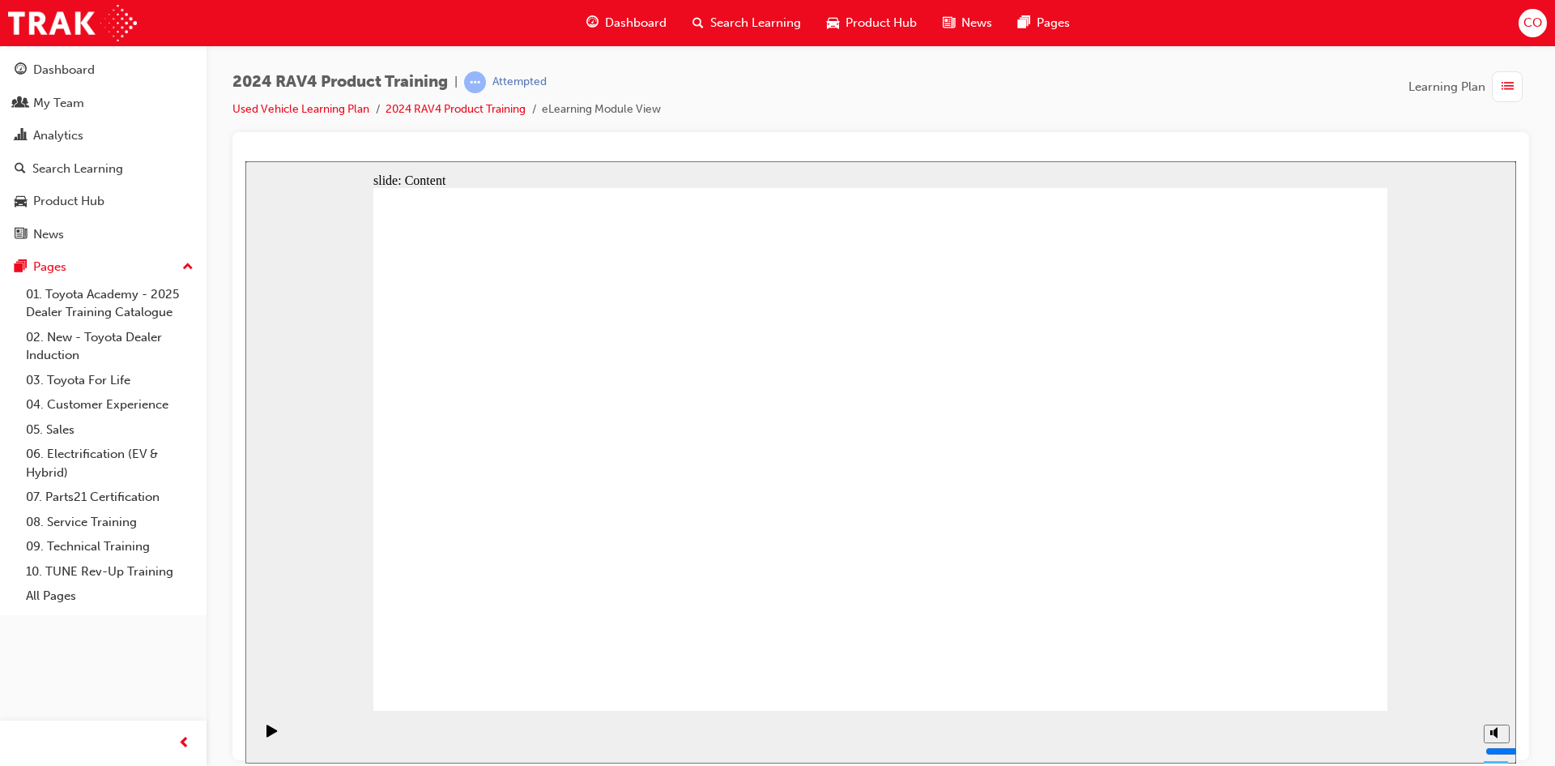
drag, startPoint x: 1175, startPoint y: 570, endPoint x: 1233, endPoint y: 567, distance: 58.4
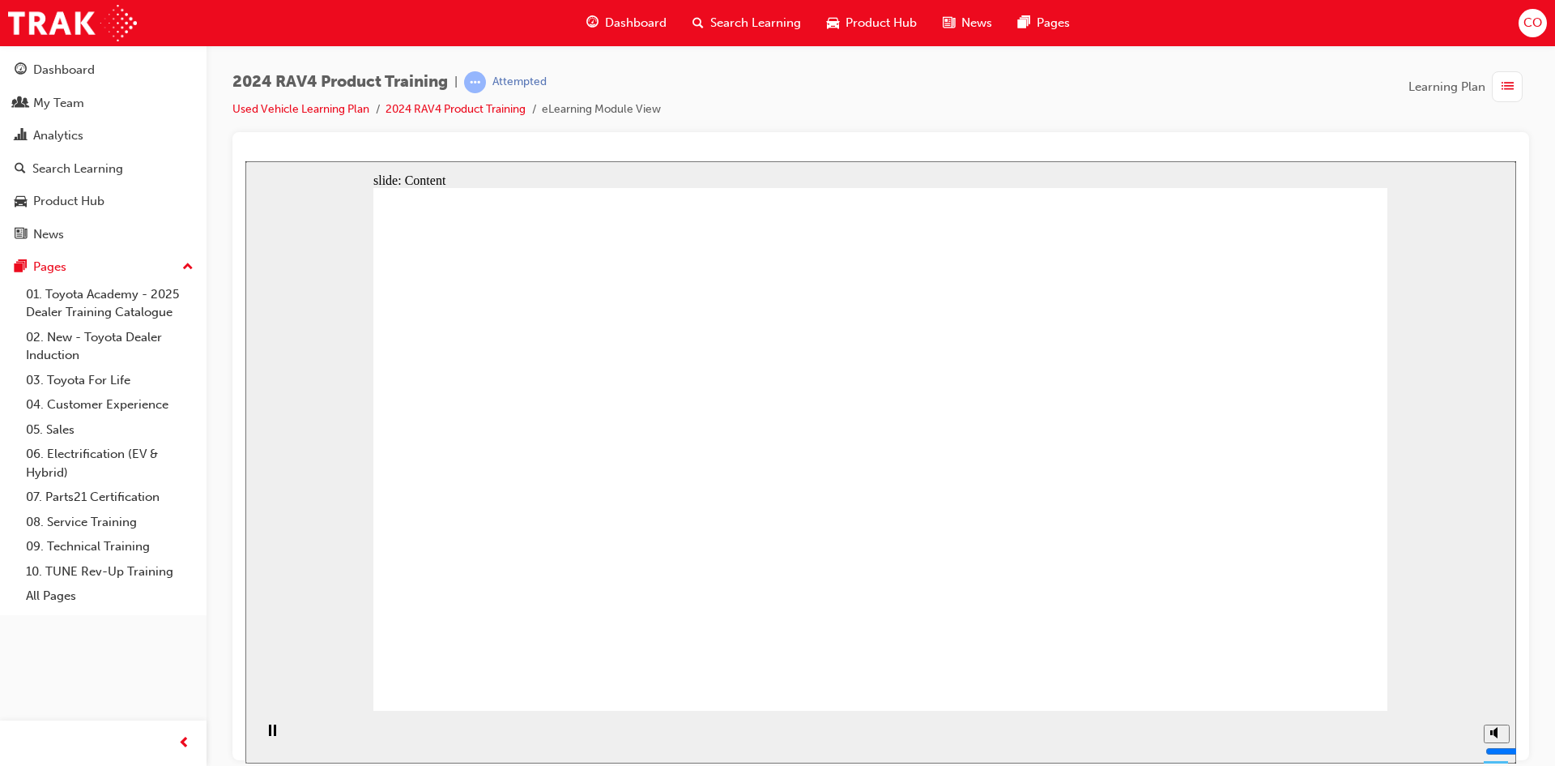
drag, startPoint x: 611, startPoint y: 442, endPoint x: 629, endPoint y: 446, distance: 18.1
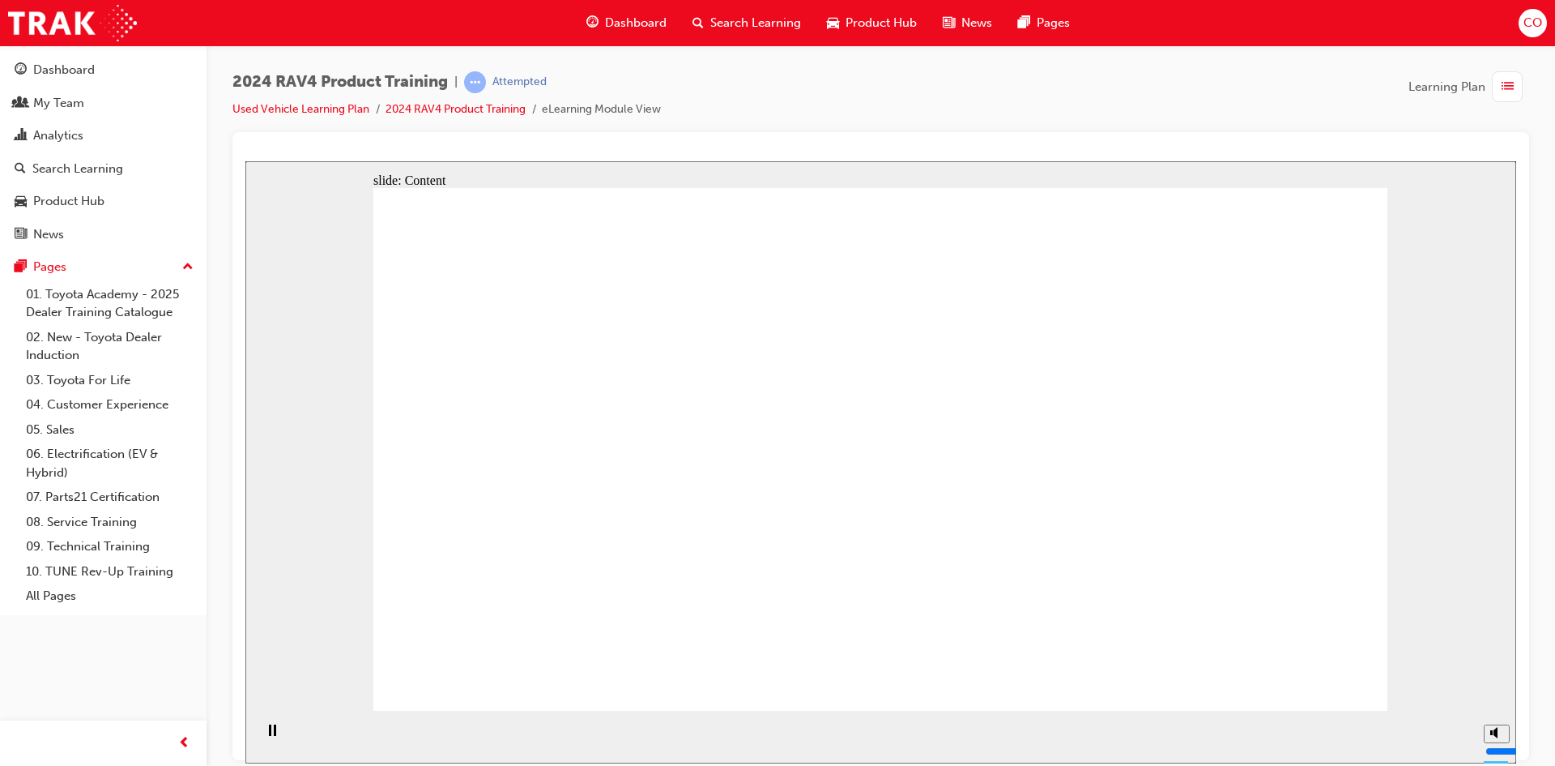
drag, startPoint x: 1299, startPoint y: 664, endPoint x: 1311, endPoint y: 666, distance: 11.5
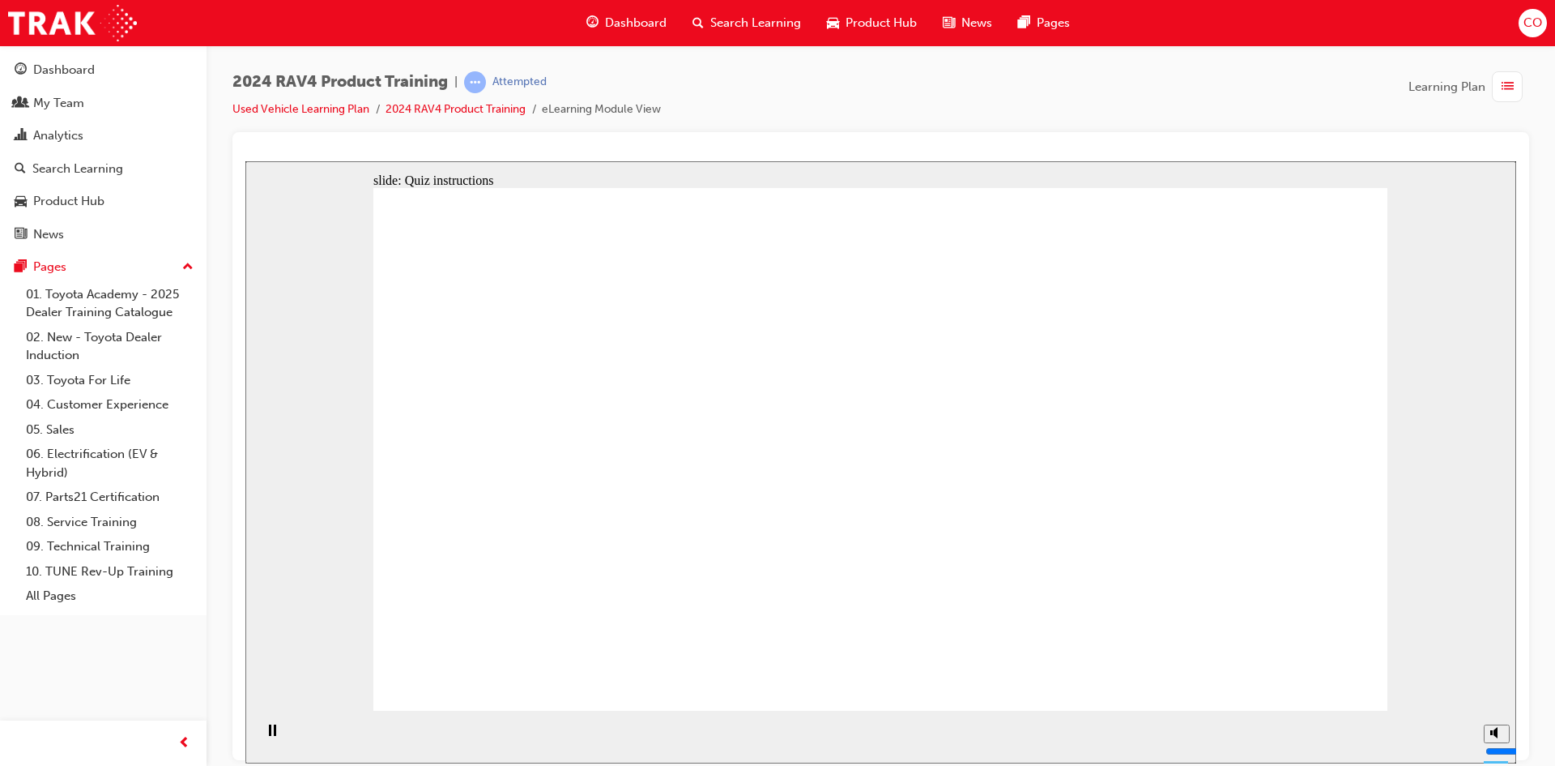
radio input "true"
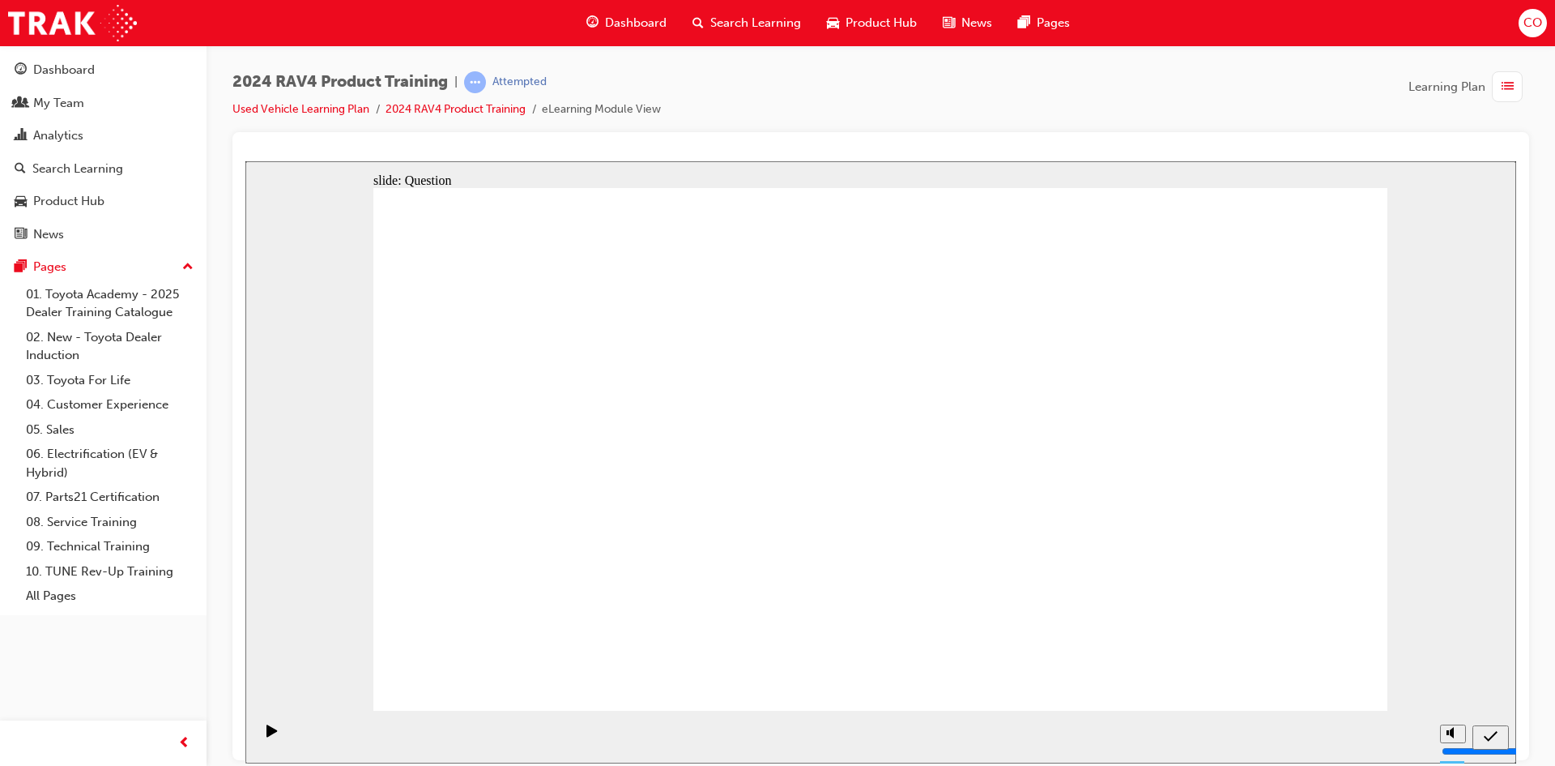
radio input "true"
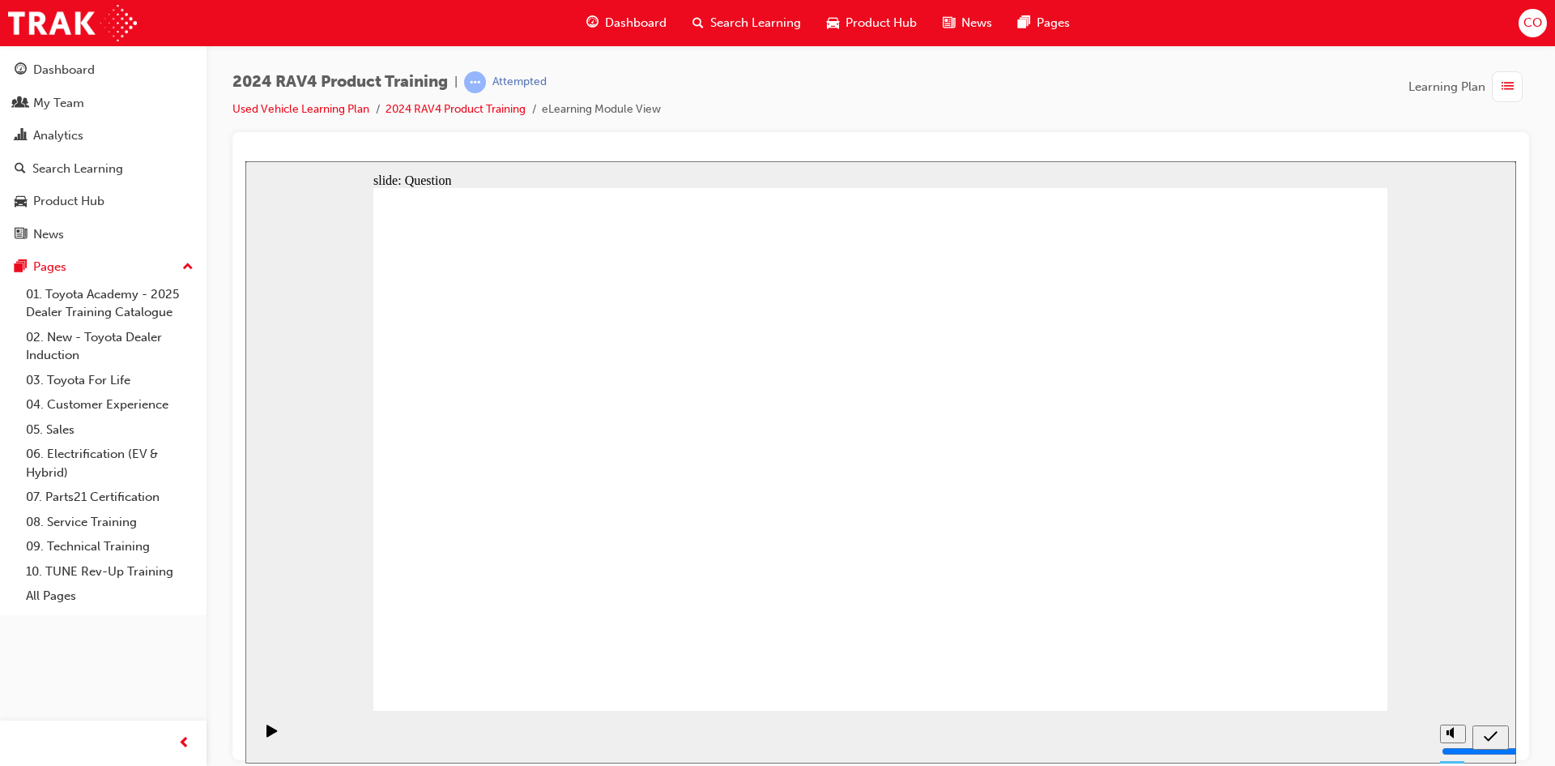
radio input "true"
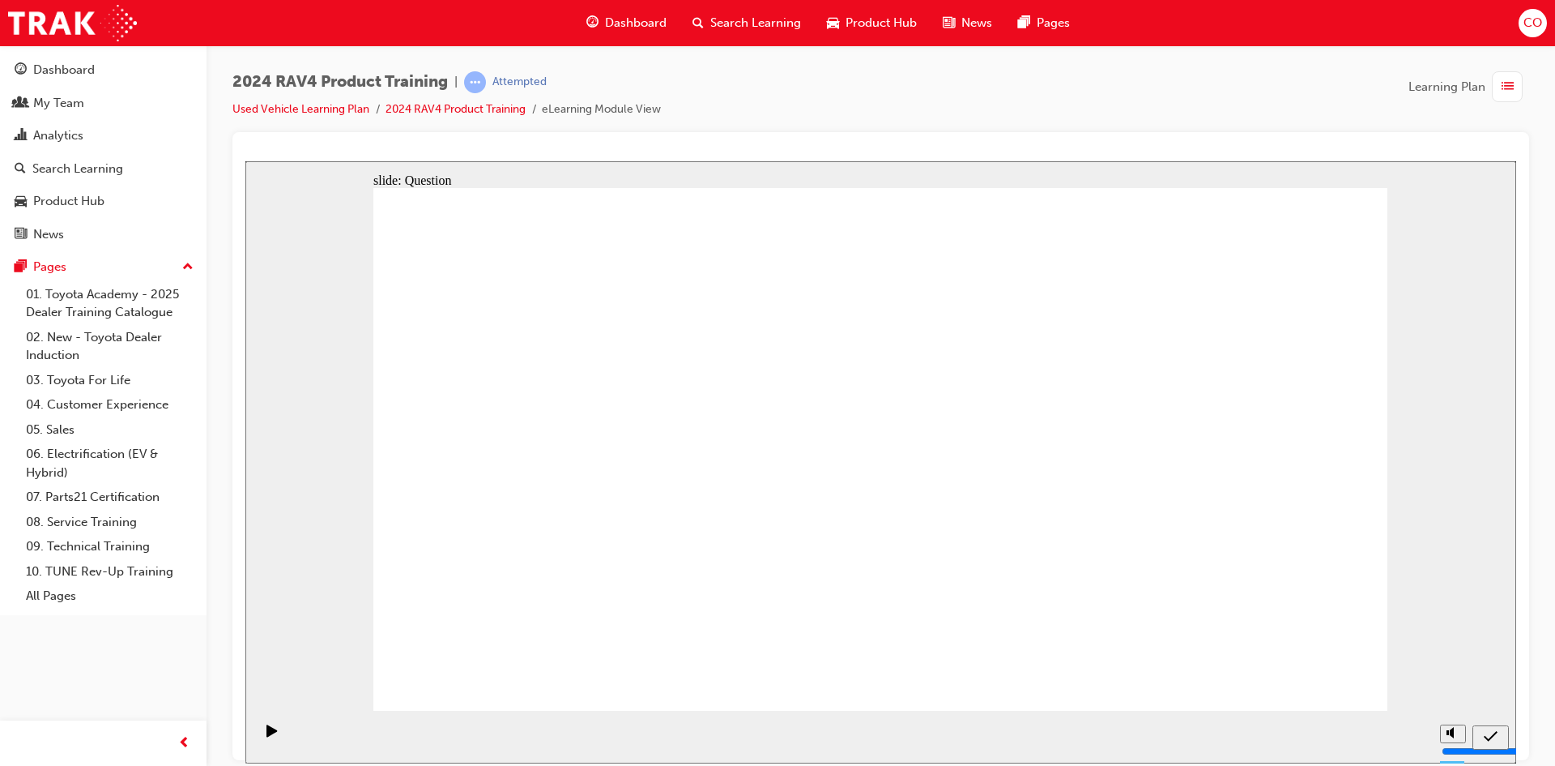
radio input "true"
drag, startPoint x: 1177, startPoint y: 409, endPoint x: 767, endPoint y: 582, distance: 444.7
drag, startPoint x: 506, startPoint y: 392, endPoint x: 899, endPoint y: 569, distance: 430.7
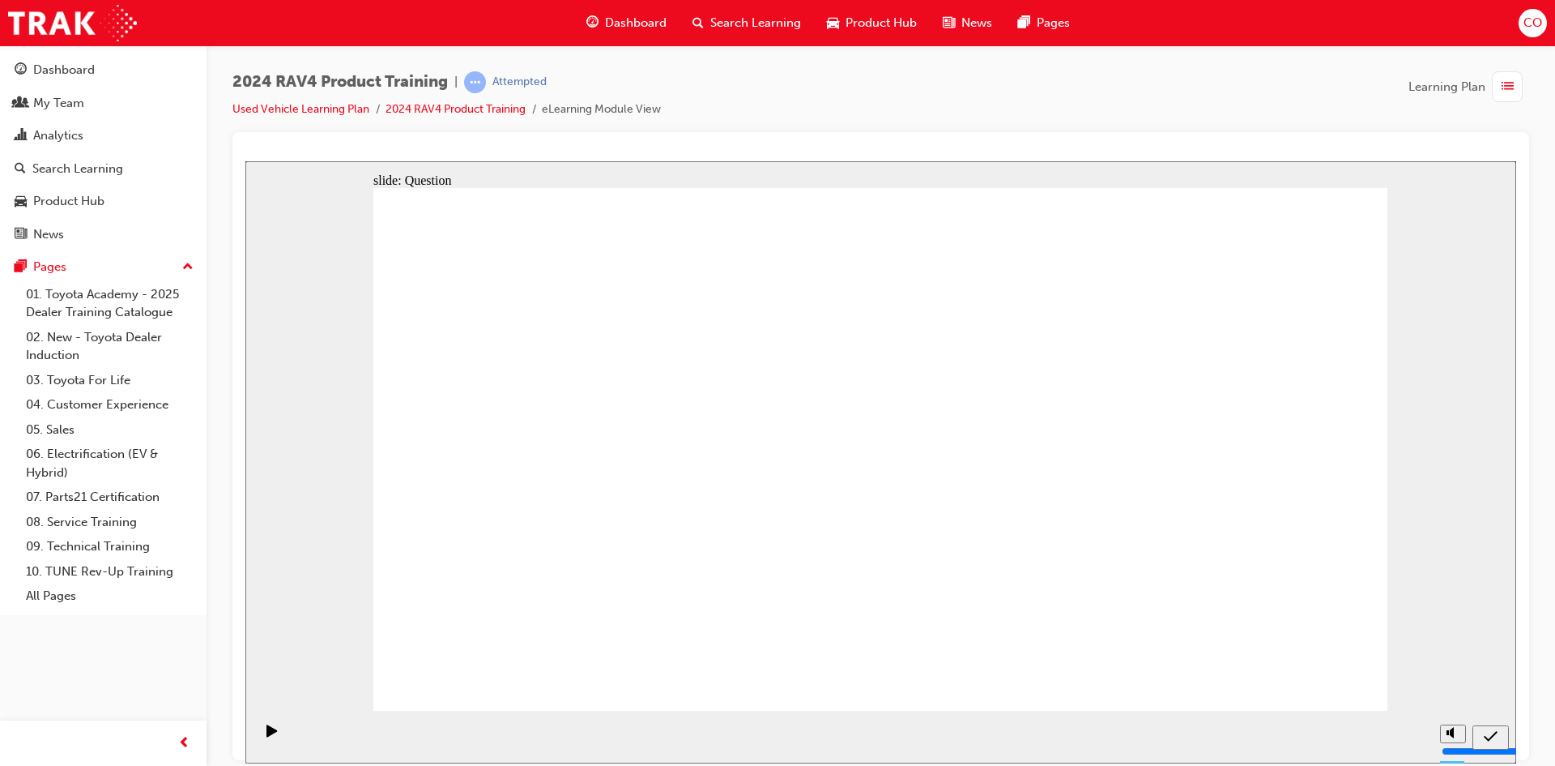
drag, startPoint x: 745, startPoint y: 433, endPoint x: 1121, endPoint y: 605, distance: 413.2
drag, startPoint x: 969, startPoint y: 416, endPoint x: 559, endPoint y: 566, distance: 436.7
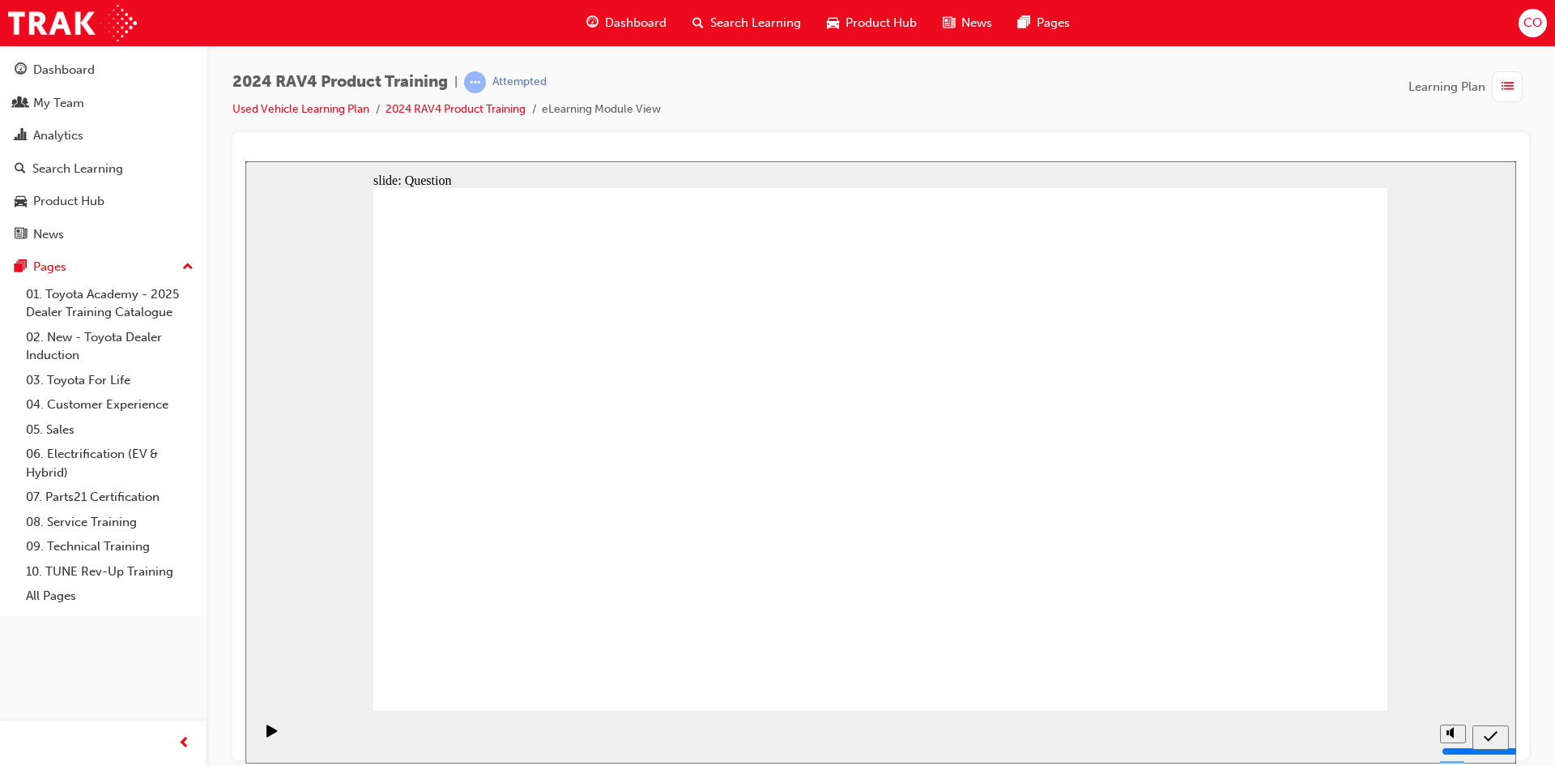
radio input "true"
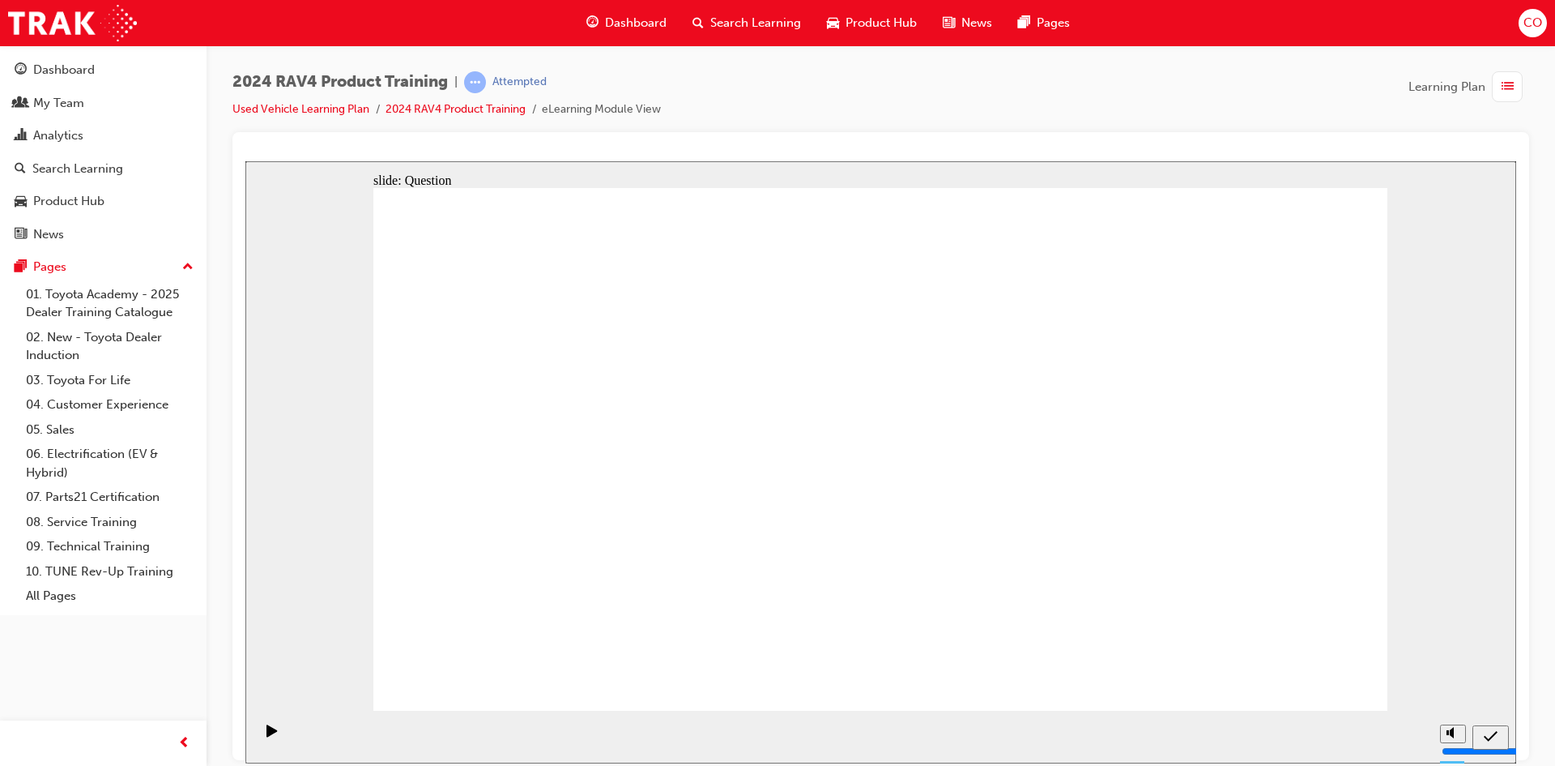
radio input "true"
drag, startPoint x: 1282, startPoint y: 659, endPoint x: 1286, endPoint y: 672, distance: 14.6
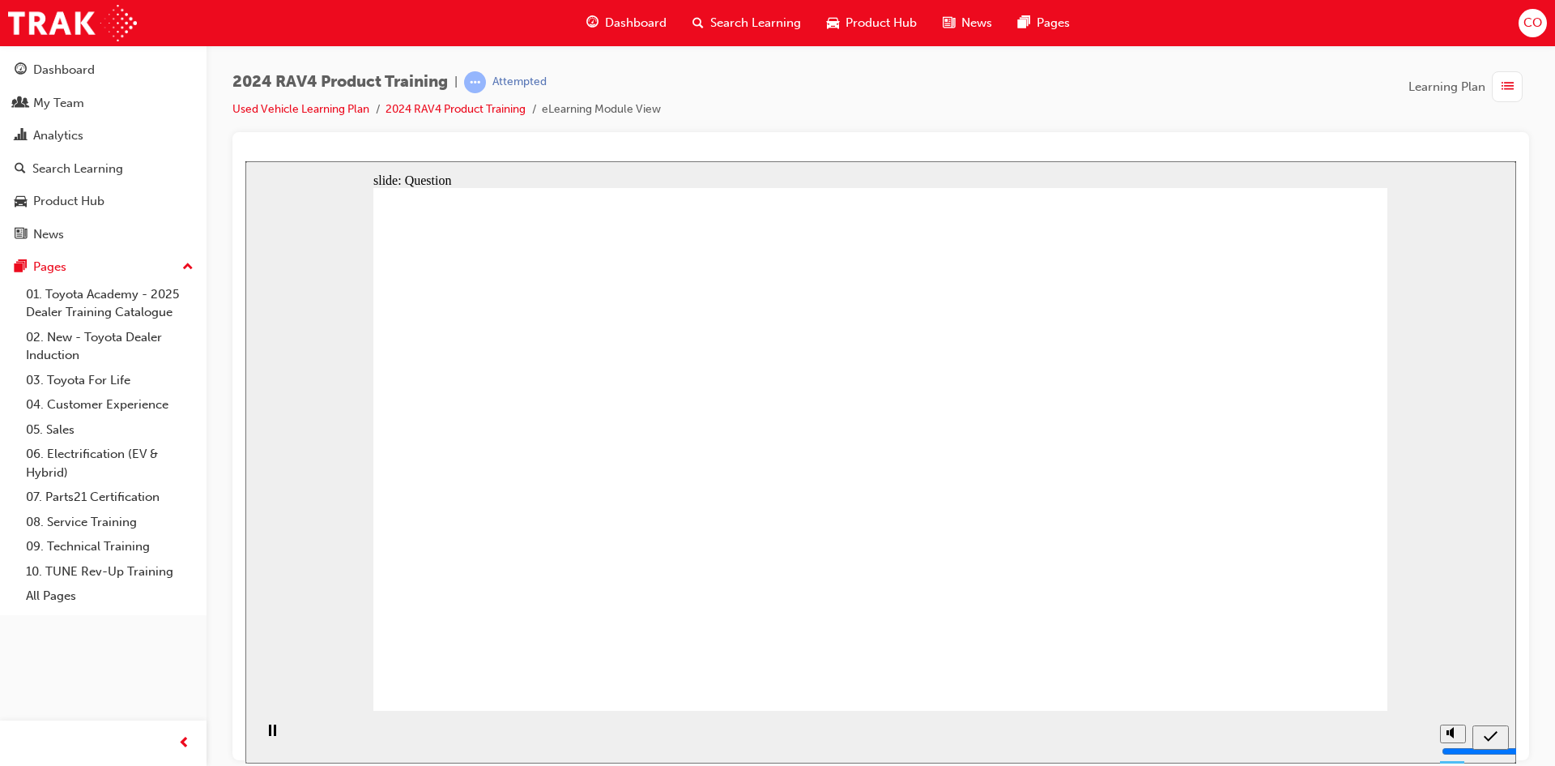
radio input "true"
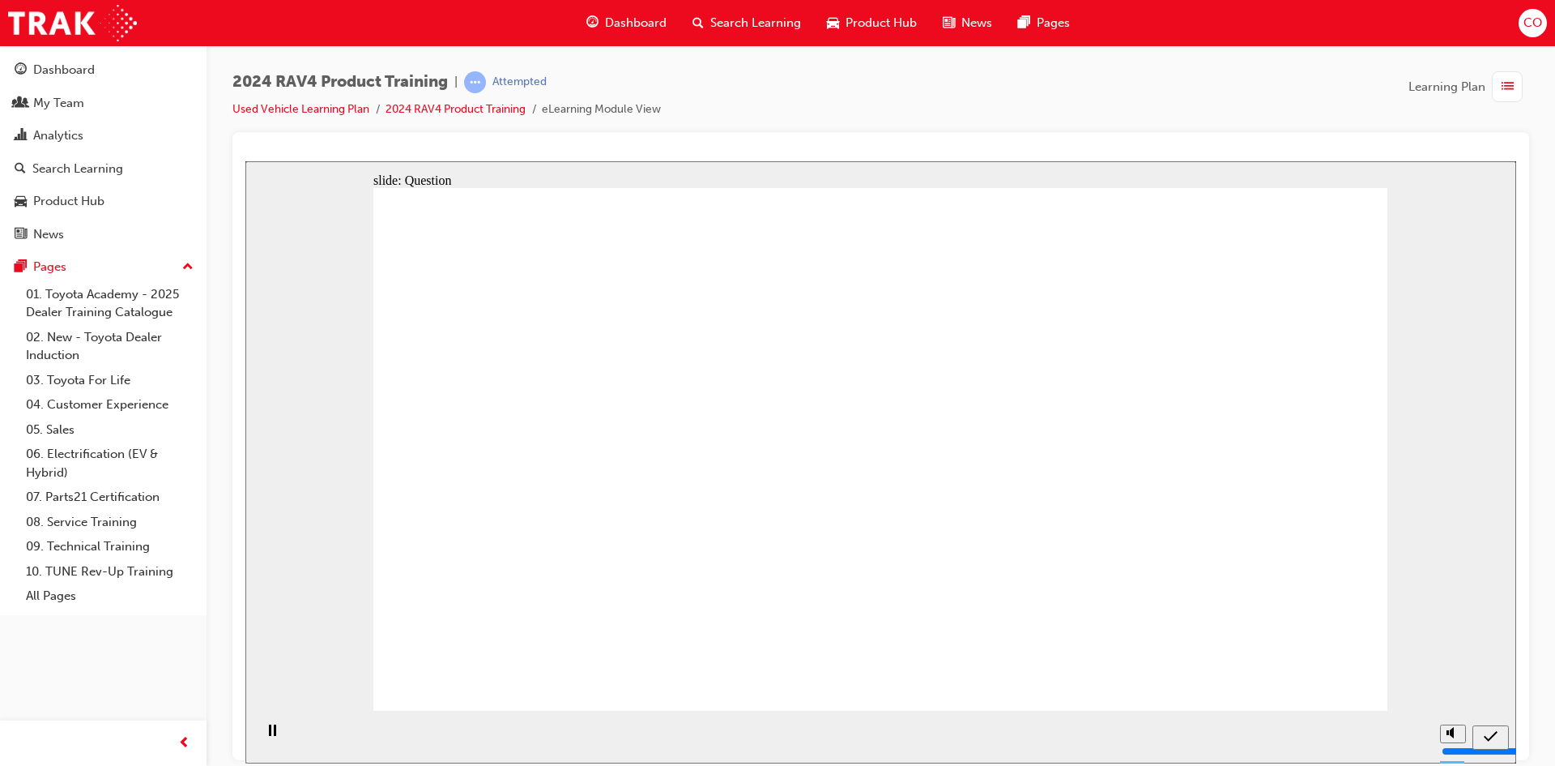
drag, startPoint x: 583, startPoint y: 408, endPoint x: 983, endPoint y: 576, distance: 433.9
drag, startPoint x: 972, startPoint y: 414, endPoint x: 582, endPoint y: 569, distance: 419.2
drag, startPoint x: 727, startPoint y: 417, endPoint x: 1099, endPoint y: 565, distance: 400.3
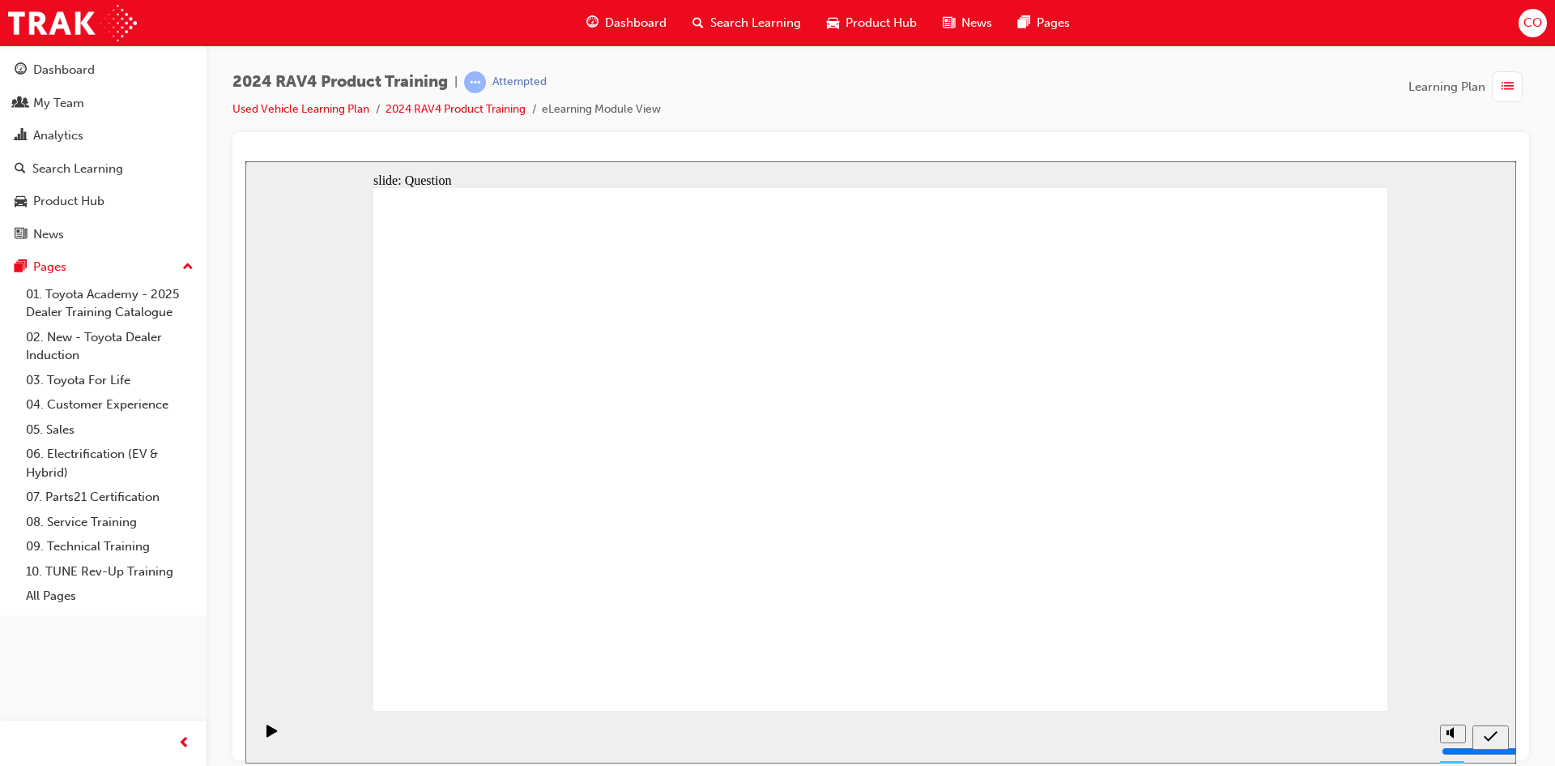
drag, startPoint x: 1128, startPoint y: 435, endPoint x: 756, endPoint y: 607, distance: 409.6
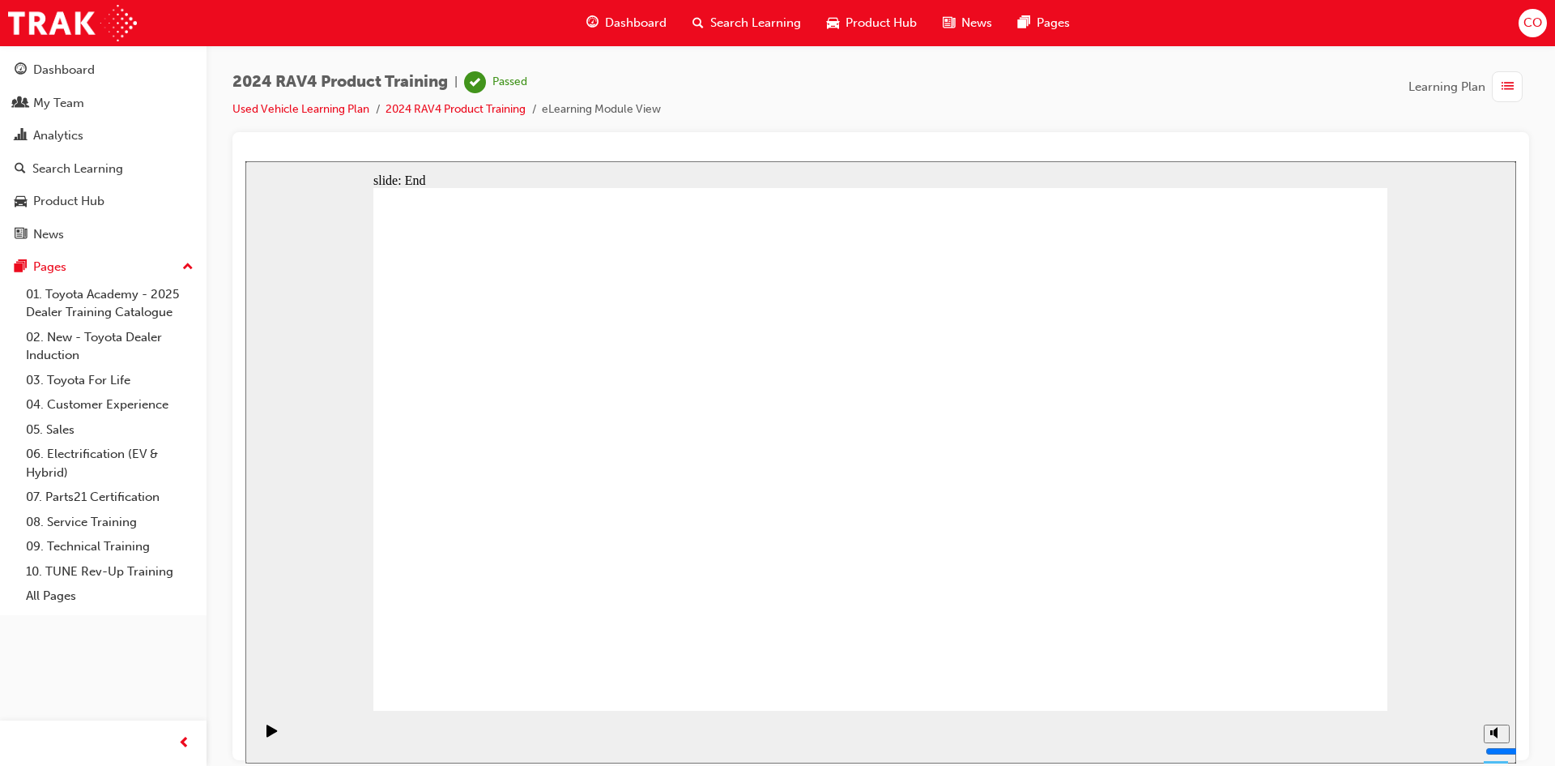
drag, startPoint x: 70, startPoint y: 70, endPoint x: 92, endPoint y: 75, distance: 21.6
click at [70, 70] on div "Dashboard" at bounding box center [64, 70] width 62 height 19
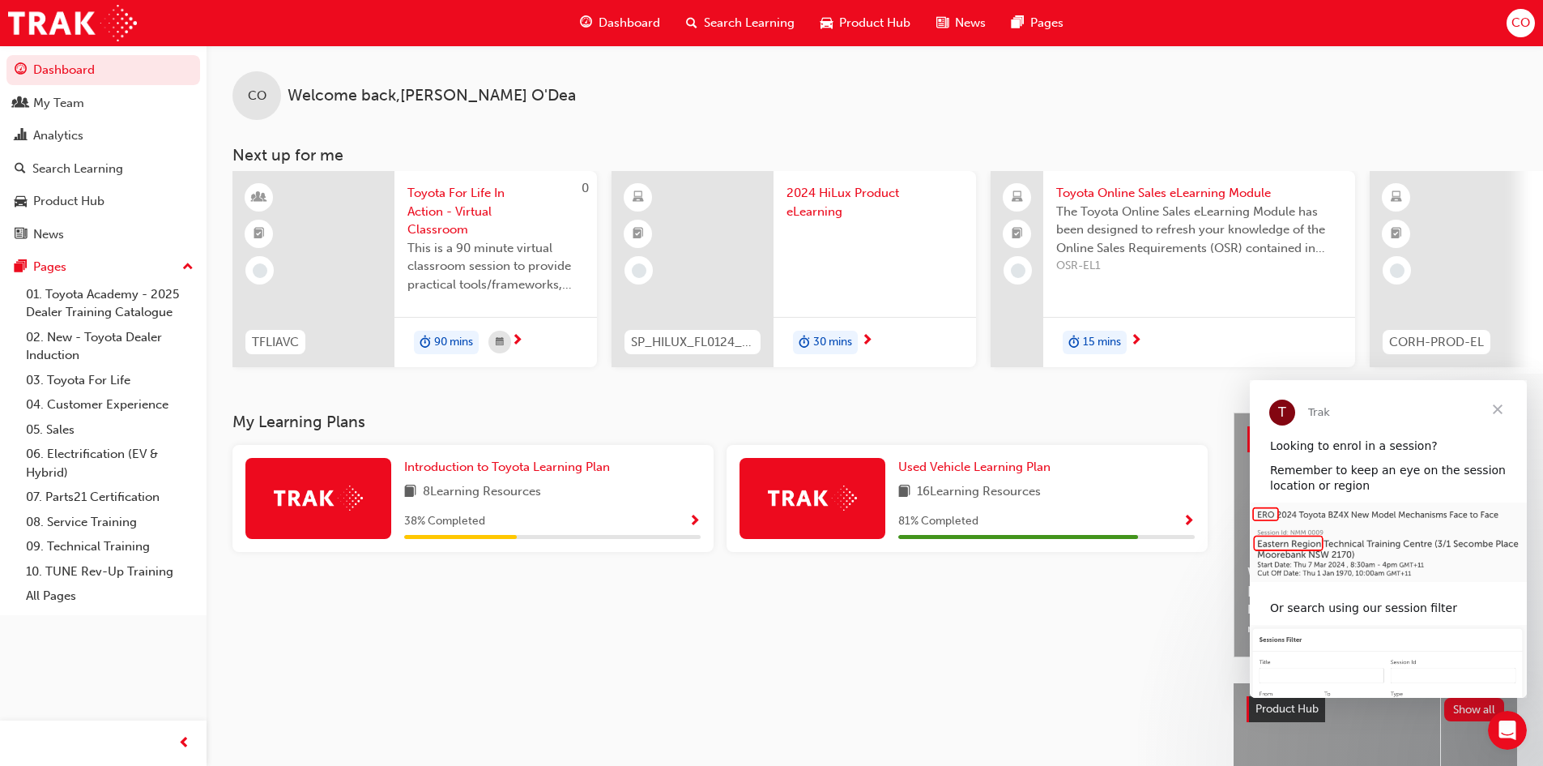
click at [1192, 526] on span "Show Progress" at bounding box center [1189, 521] width 12 height 15
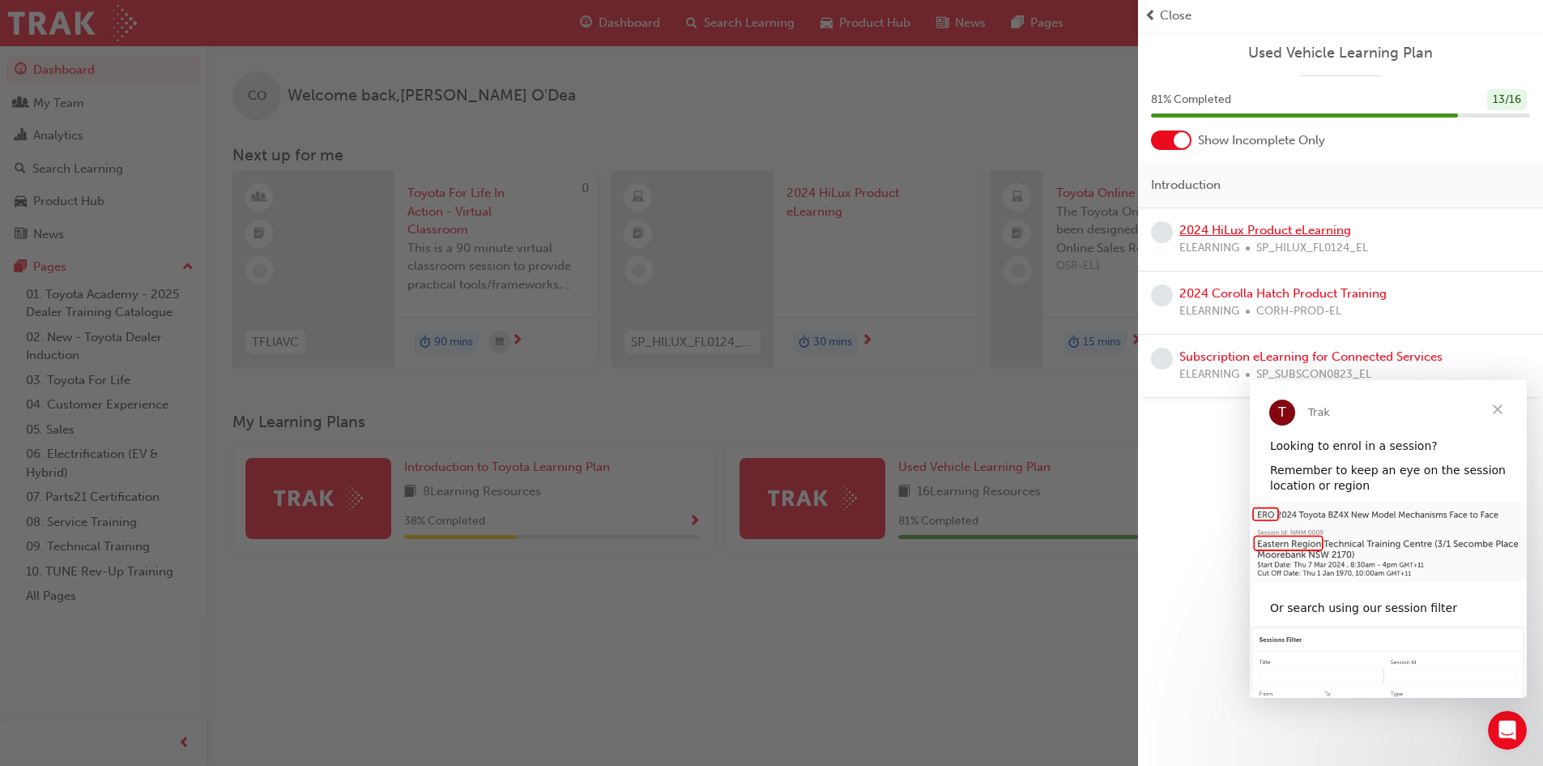
click at [1260, 233] on link "2024 HiLux Product eLearning" at bounding box center [1265, 230] width 172 height 15
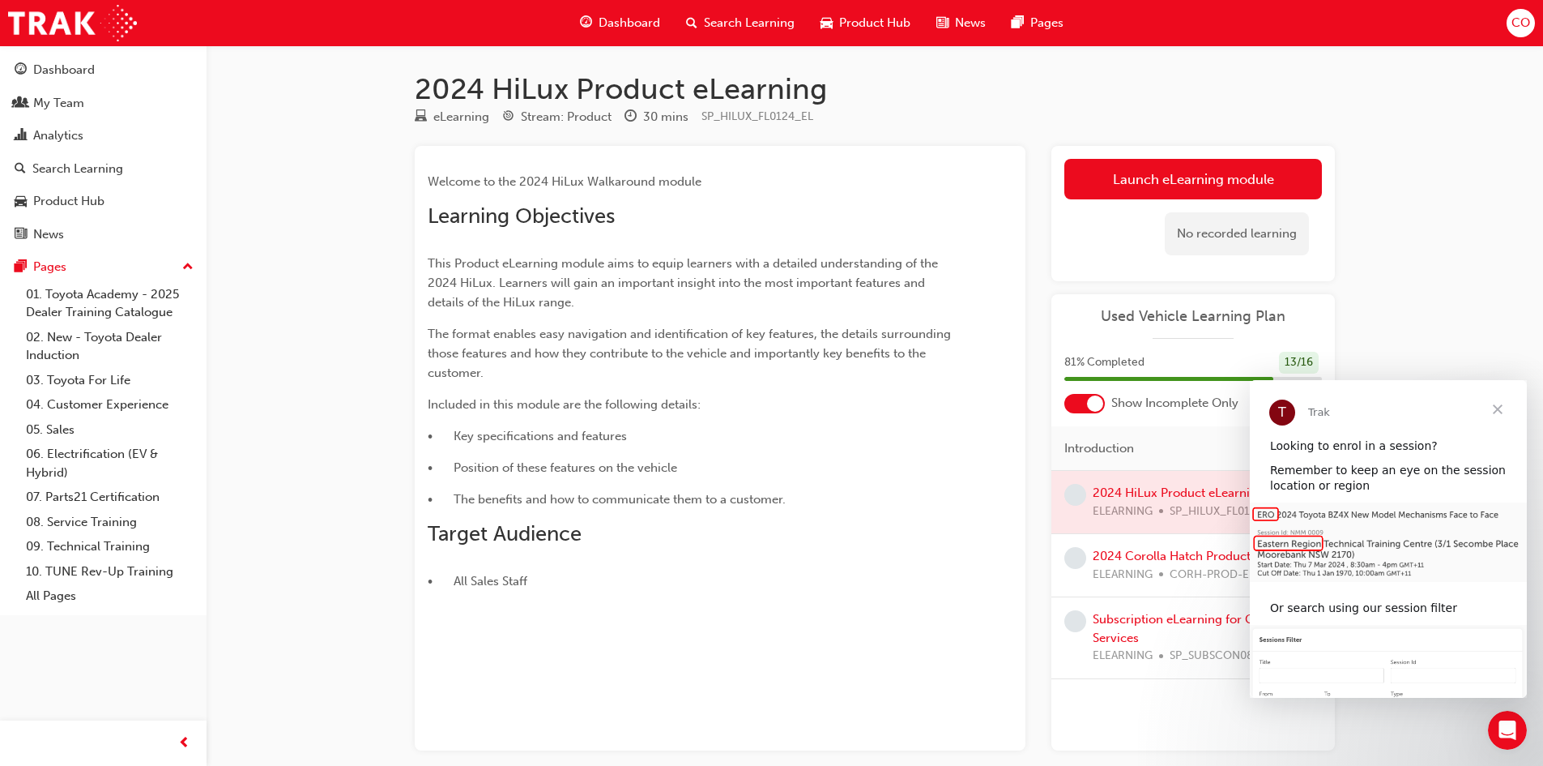
click at [1152, 184] on link "Launch eLearning module" at bounding box center [1193, 179] width 258 height 41
